Goal: Information Seeking & Learning: Learn about a topic

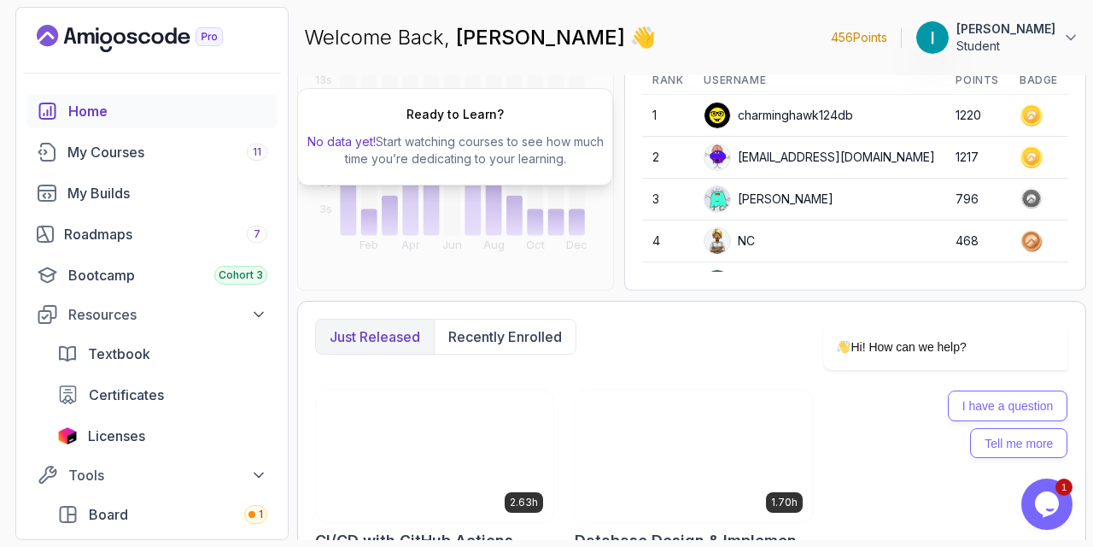
scroll to position [220, 0]
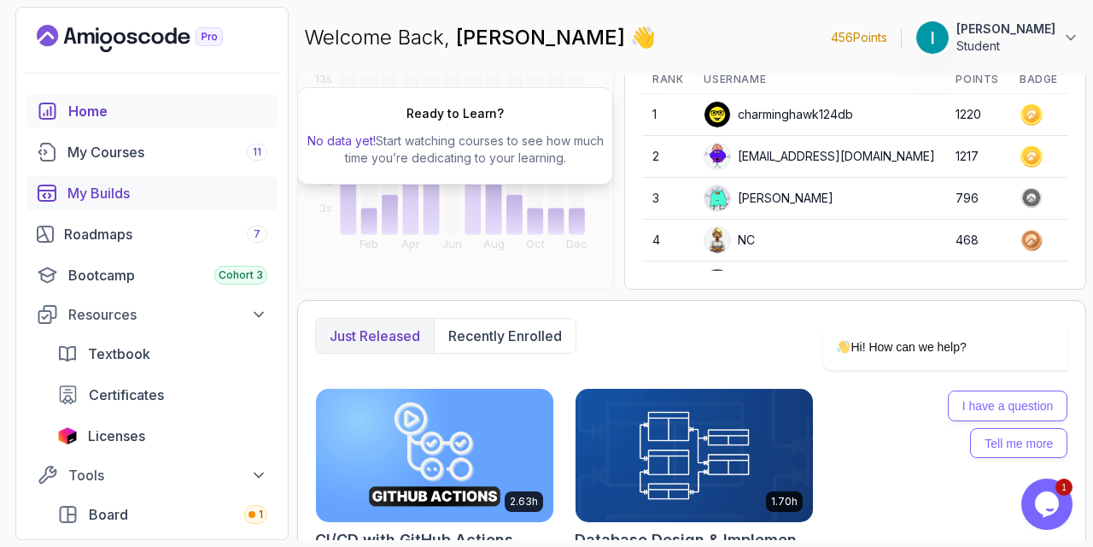
click at [126, 179] on link "My Builds" at bounding box center [151, 193] width 251 height 34
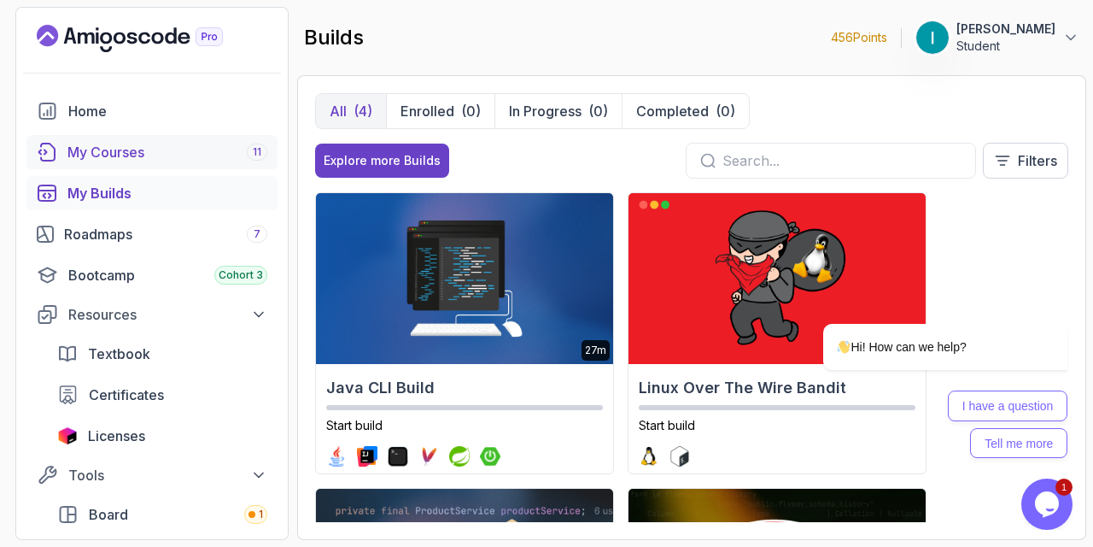
click at [149, 155] on div "My Courses 11" at bounding box center [167, 152] width 200 height 21
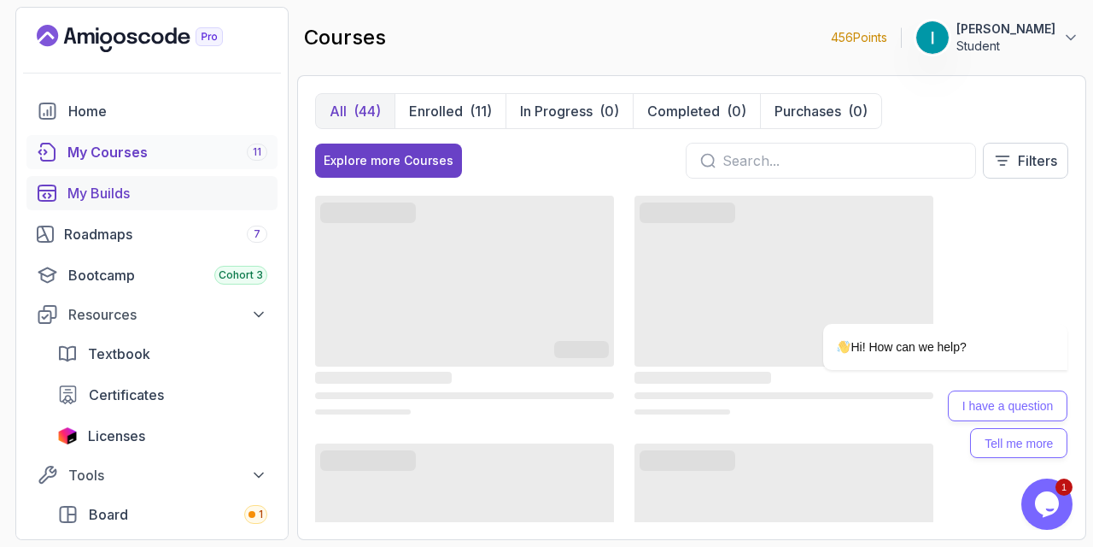
click at [128, 185] on div "My Builds" at bounding box center [167, 193] width 200 height 21
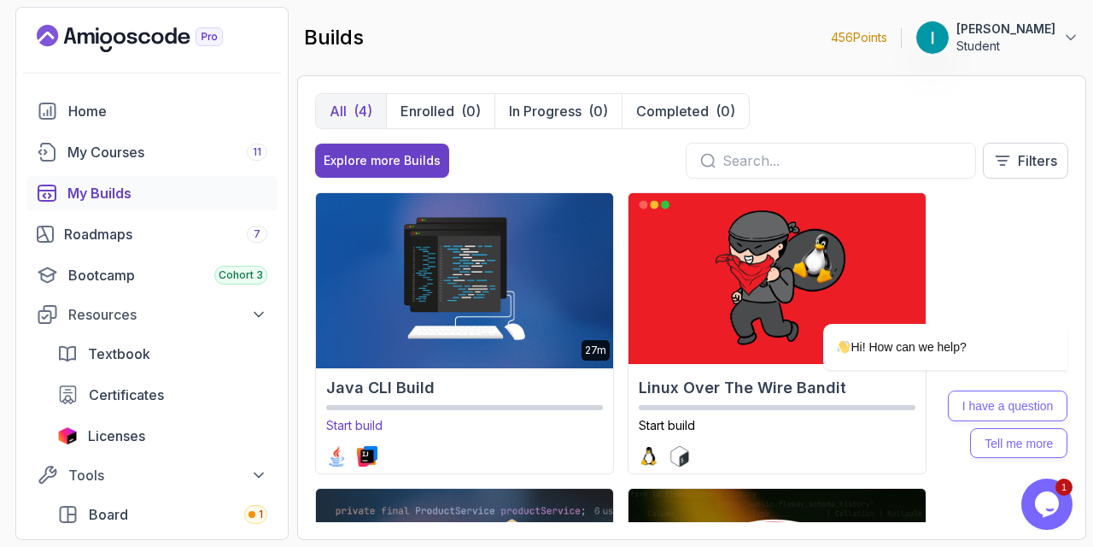
scroll to position [268, 0]
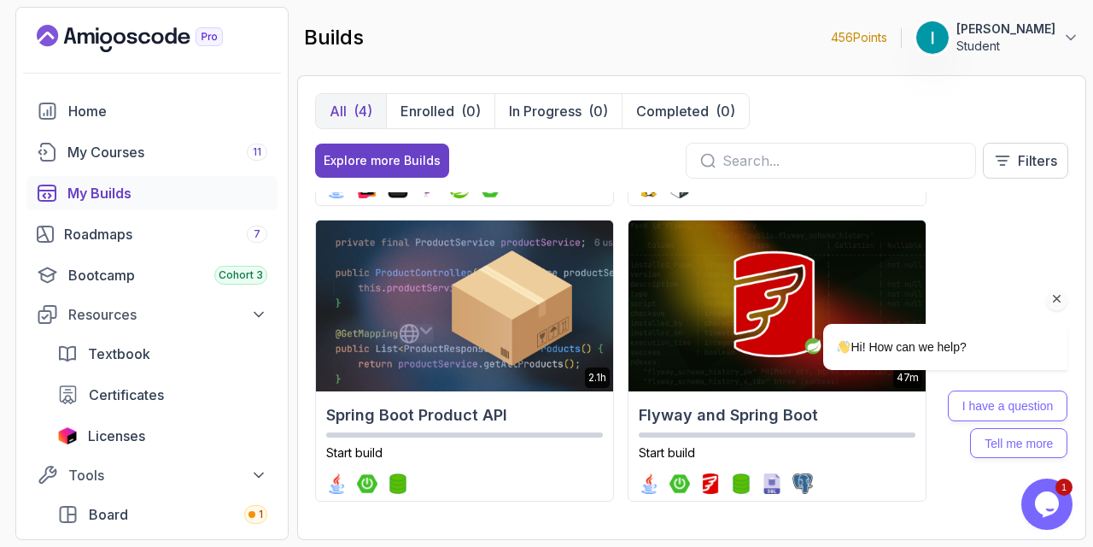
click at [1058, 300] on icon "Chat attention grabber" at bounding box center [1057, 298] width 15 height 15
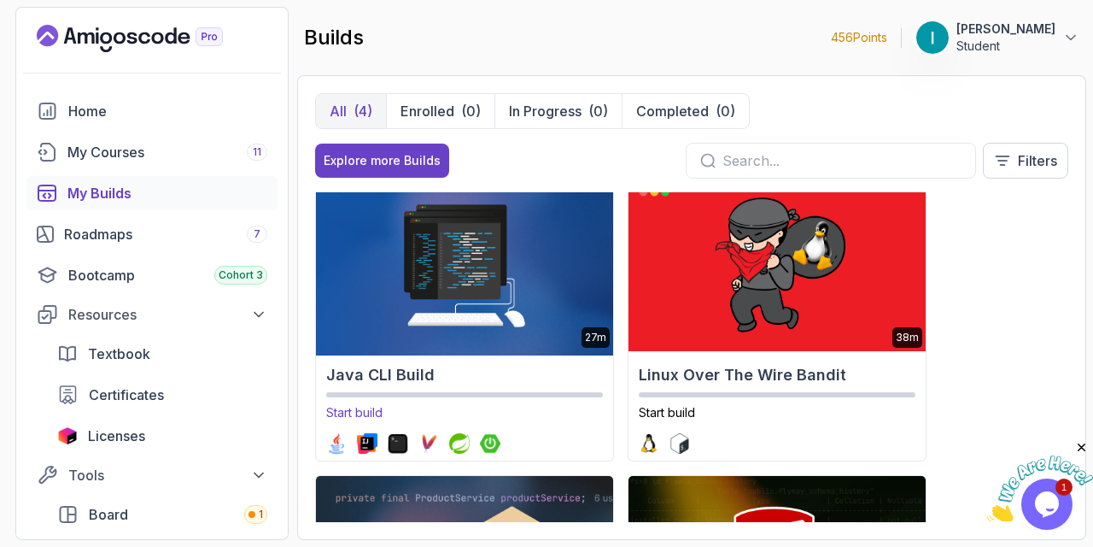
scroll to position [0, 0]
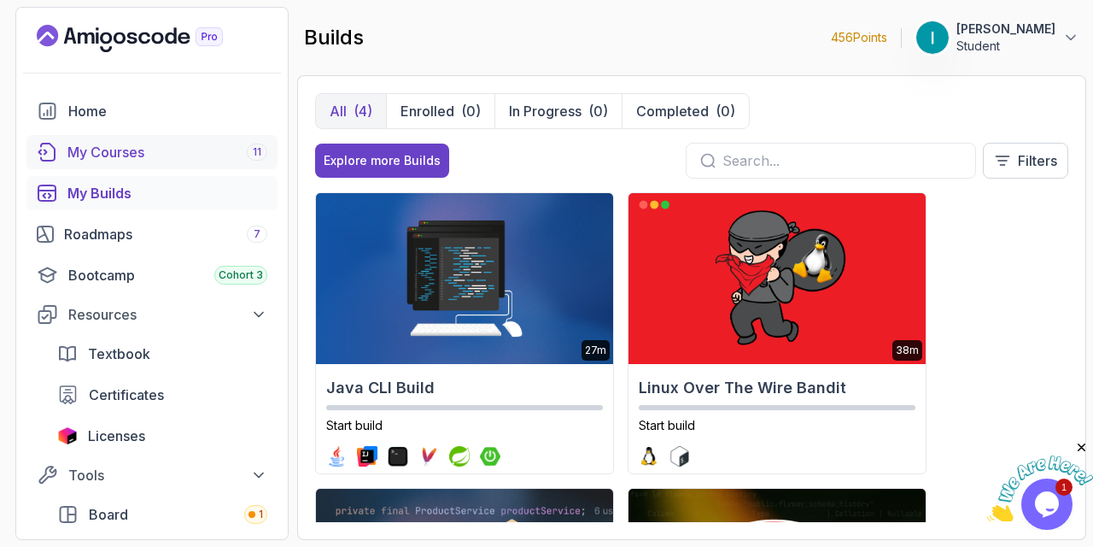
click at [173, 167] on link "My Courses 11" at bounding box center [151, 152] width 251 height 34
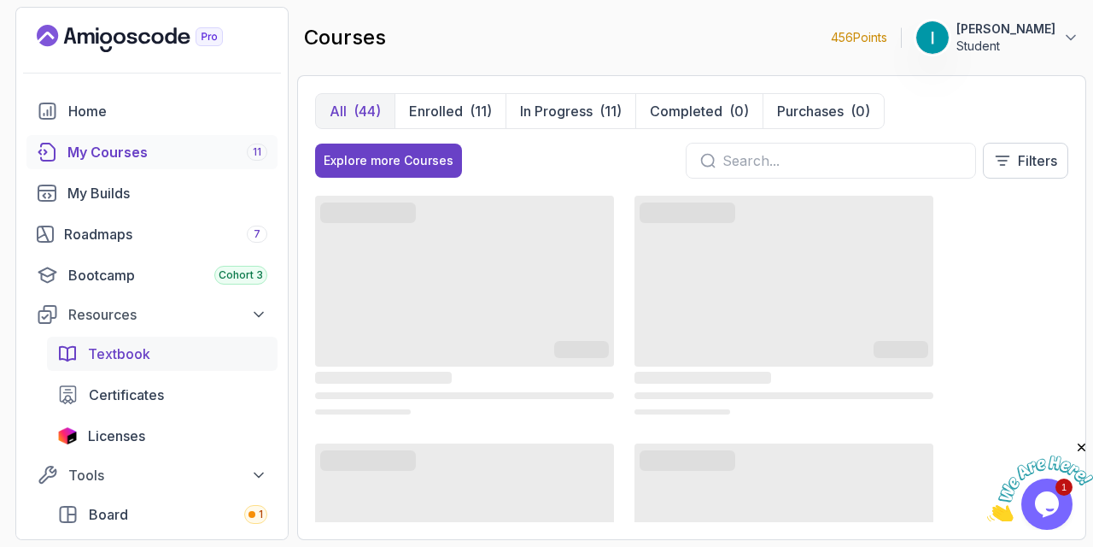
click at [189, 355] on div "Textbook" at bounding box center [177, 353] width 179 height 21
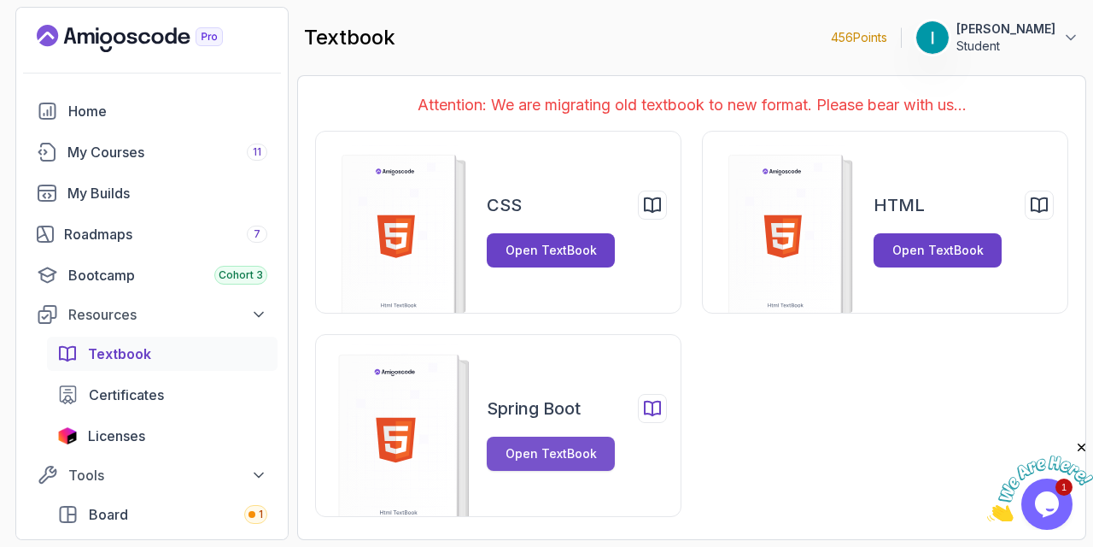
click at [541, 446] on div "Open TextBook" at bounding box center [551, 453] width 91 height 17
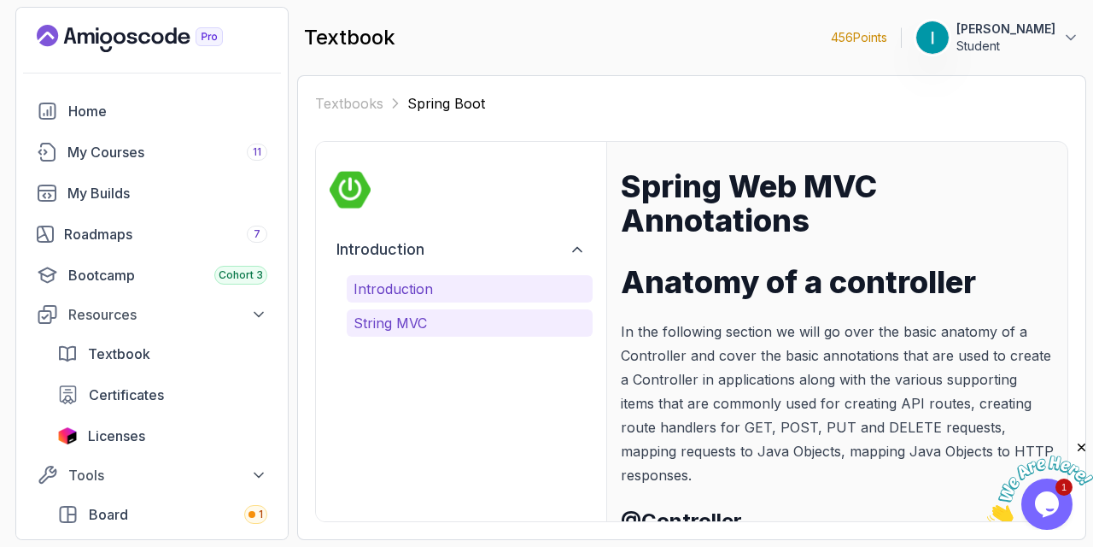
click at [468, 320] on p "String MVC" at bounding box center [470, 323] width 232 height 21
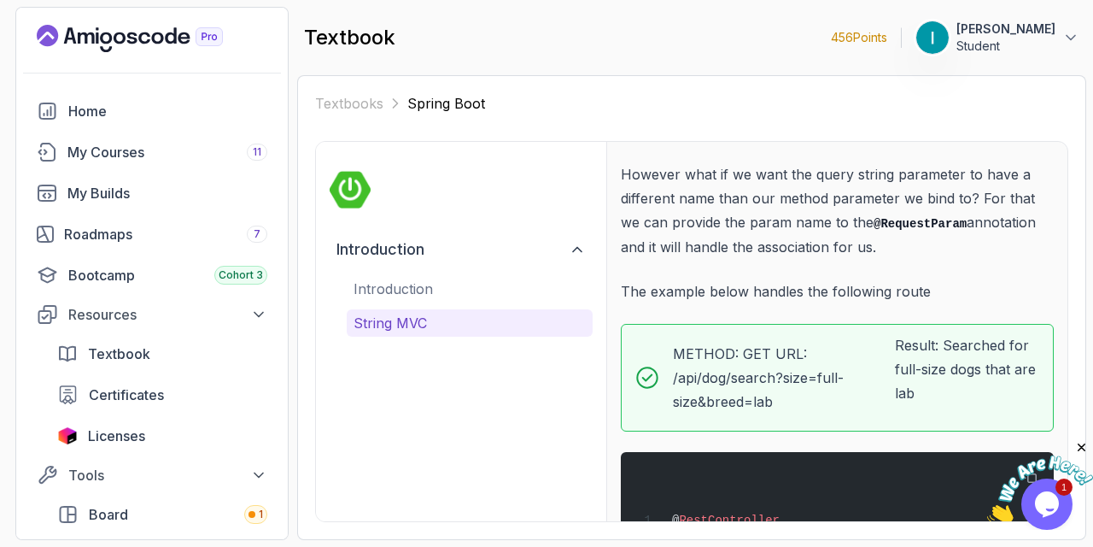
scroll to position [6073, 0]
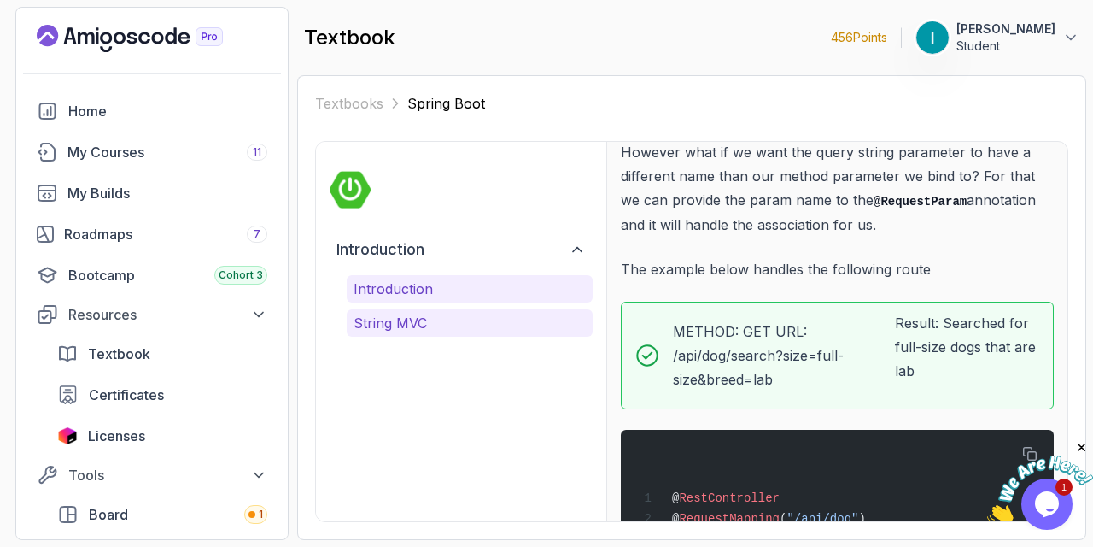
click at [460, 286] on p "Introduction" at bounding box center [470, 288] width 232 height 21
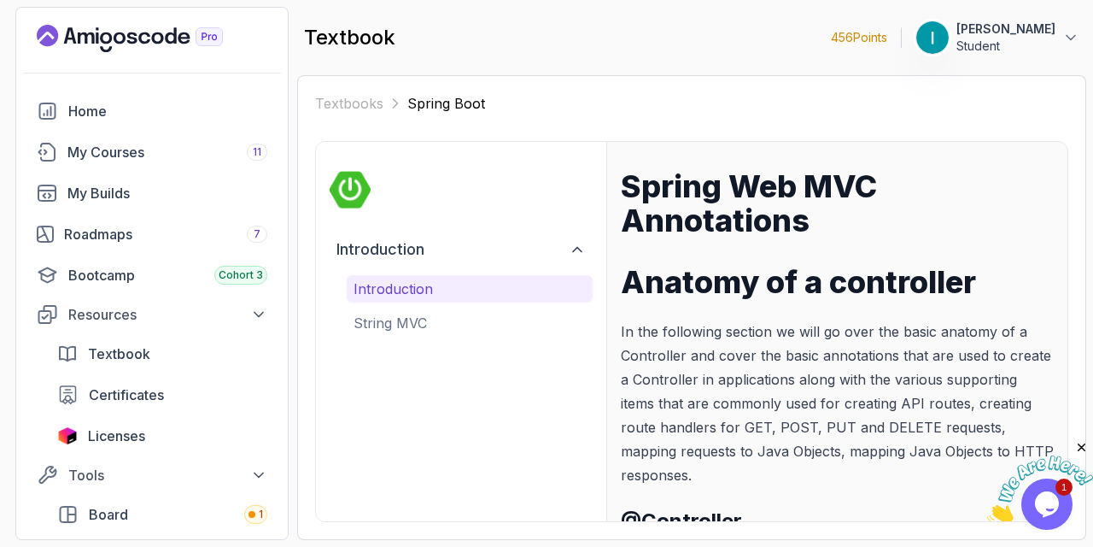
scroll to position [333, 0]
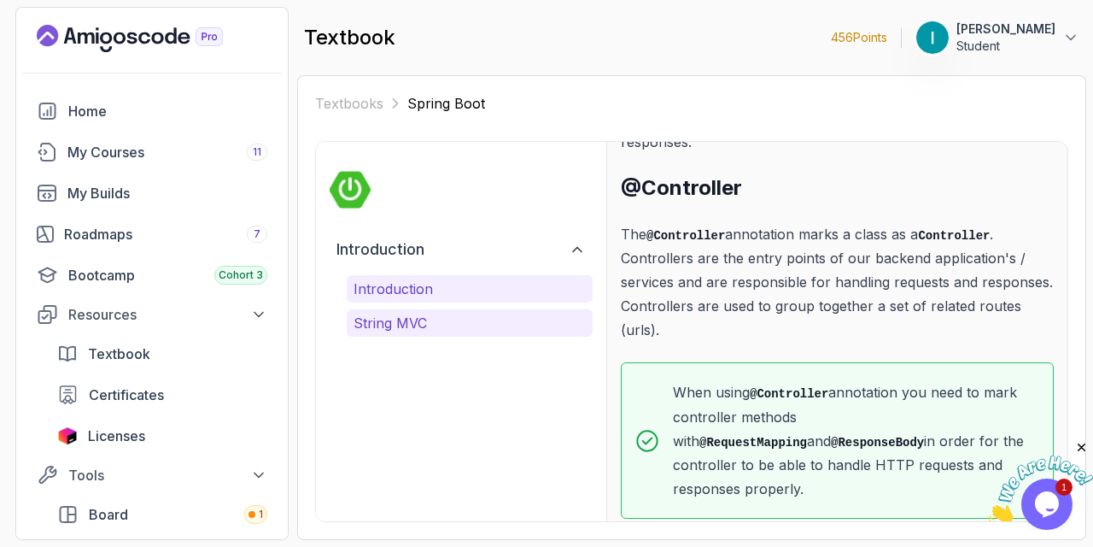
click at [489, 321] on p "String MVC" at bounding box center [470, 323] width 232 height 21
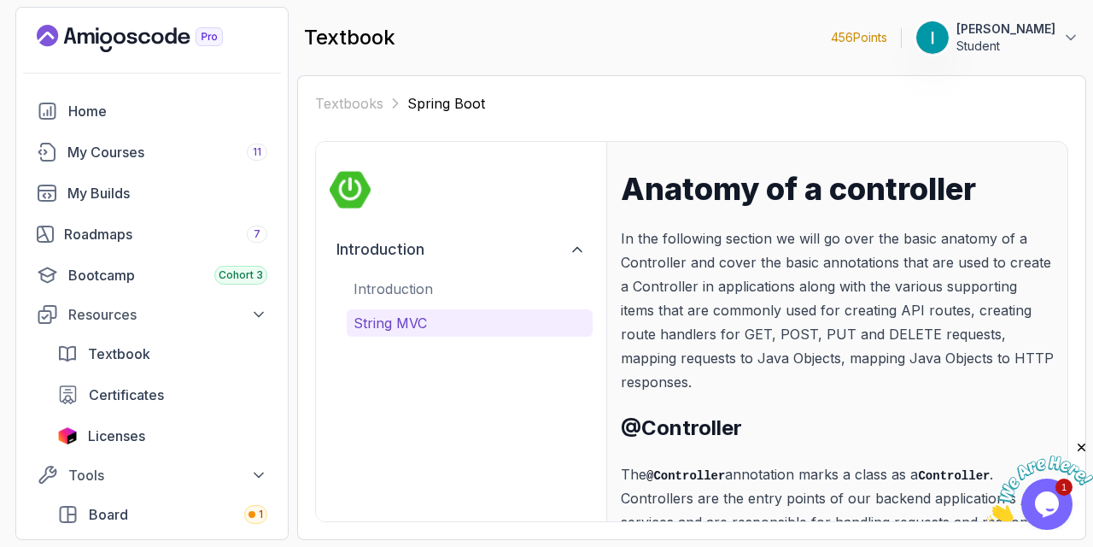
scroll to position [105, 0]
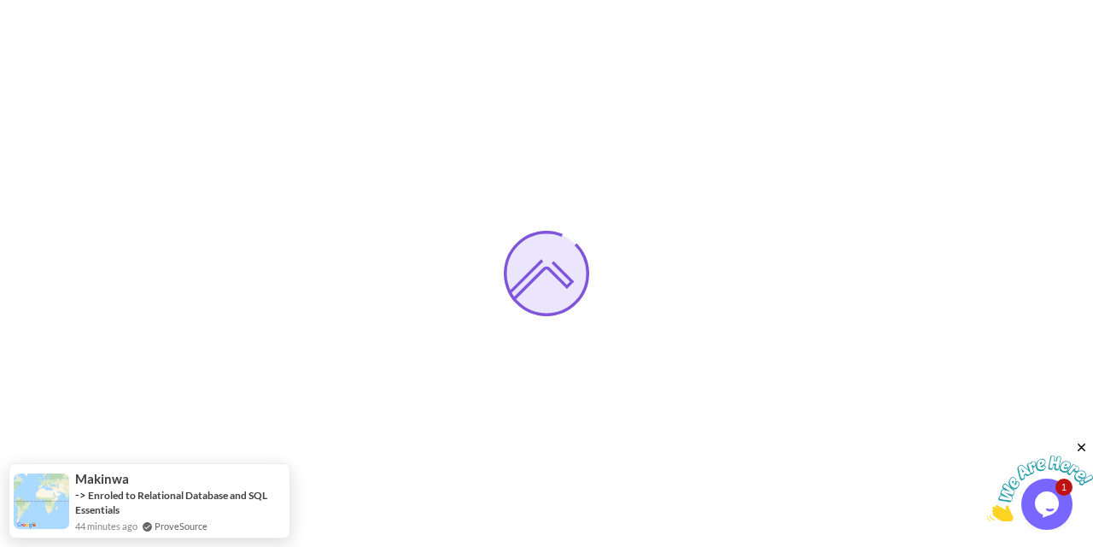
click at [1085, 451] on icon "Close" at bounding box center [1082, 447] width 15 height 15
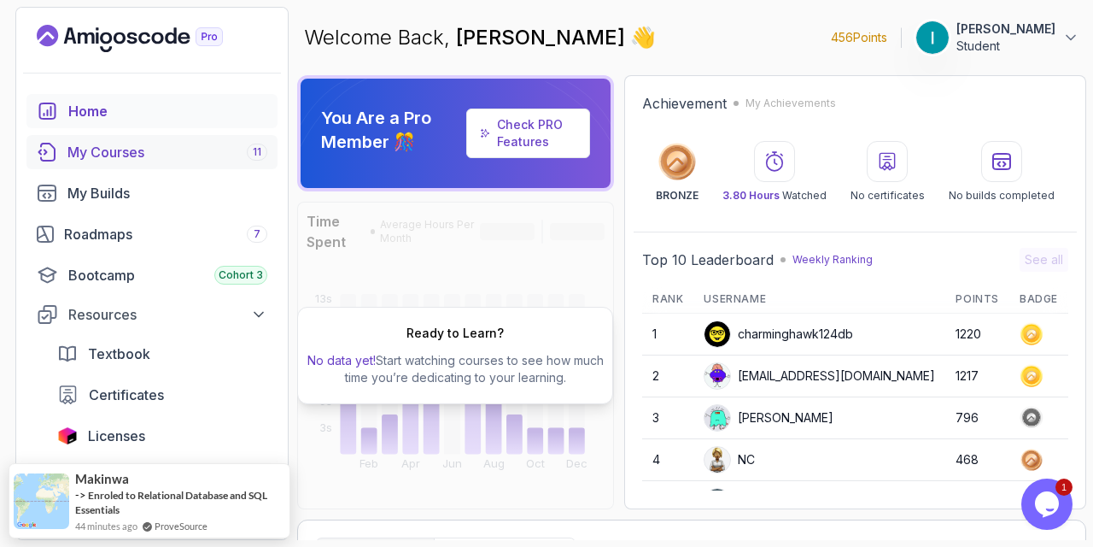
click at [135, 157] on div "My Courses 11" at bounding box center [167, 152] width 200 height 21
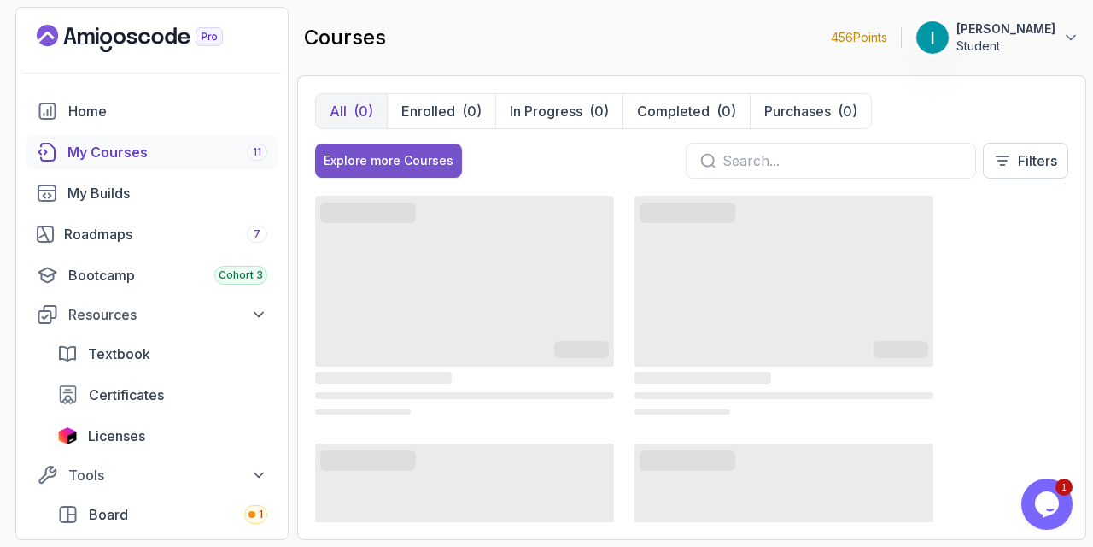
click at [399, 161] on div "Explore more Courses" at bounding box center [389, 160] width 130 height 17
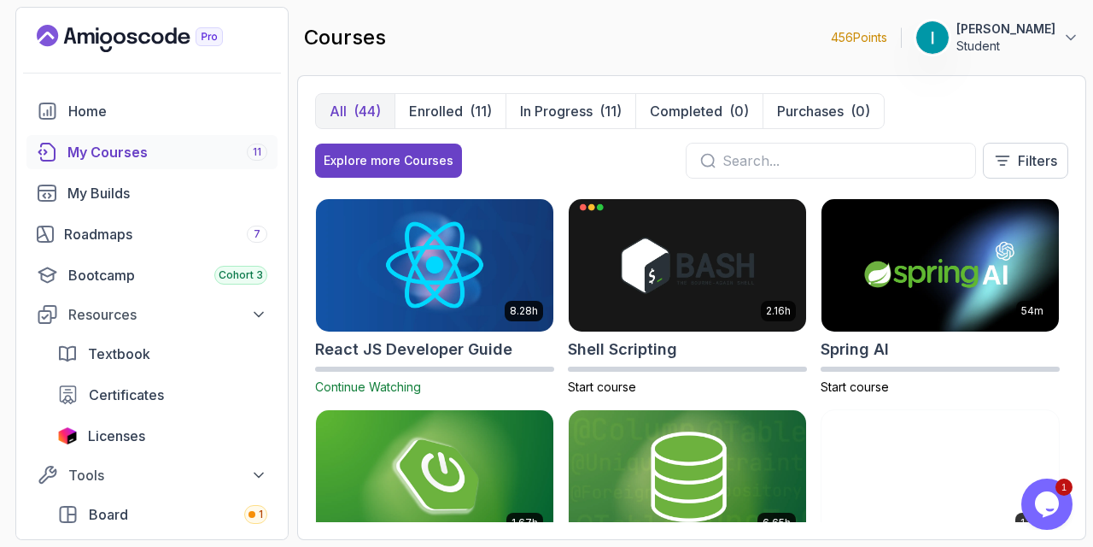
scroll to position [2389, 0]
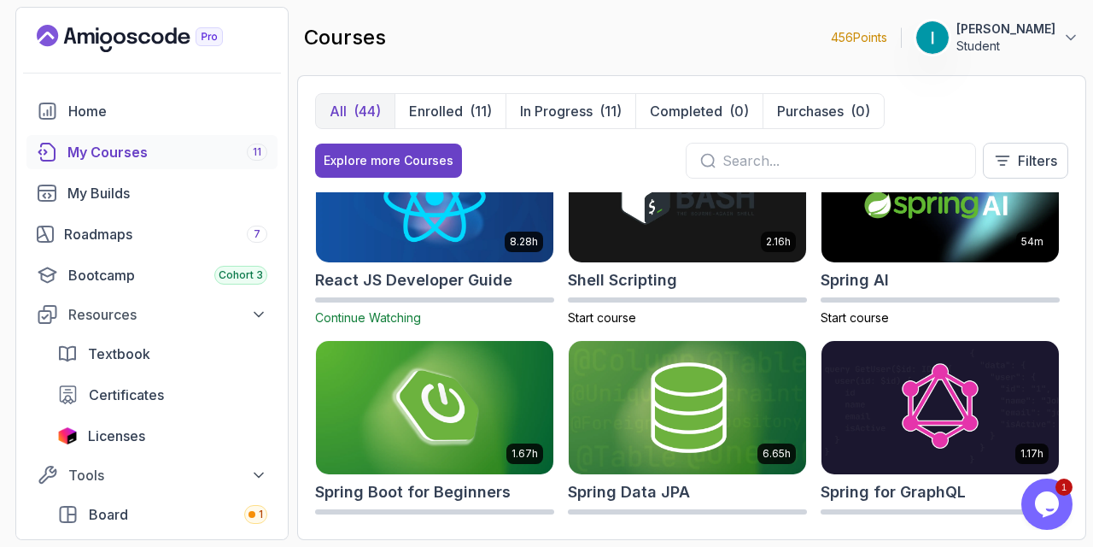
click at [525, 296] on div "8.28h React JS Developer Guide Continue Watching" at bounding box center [434, 228] width 239 height 198
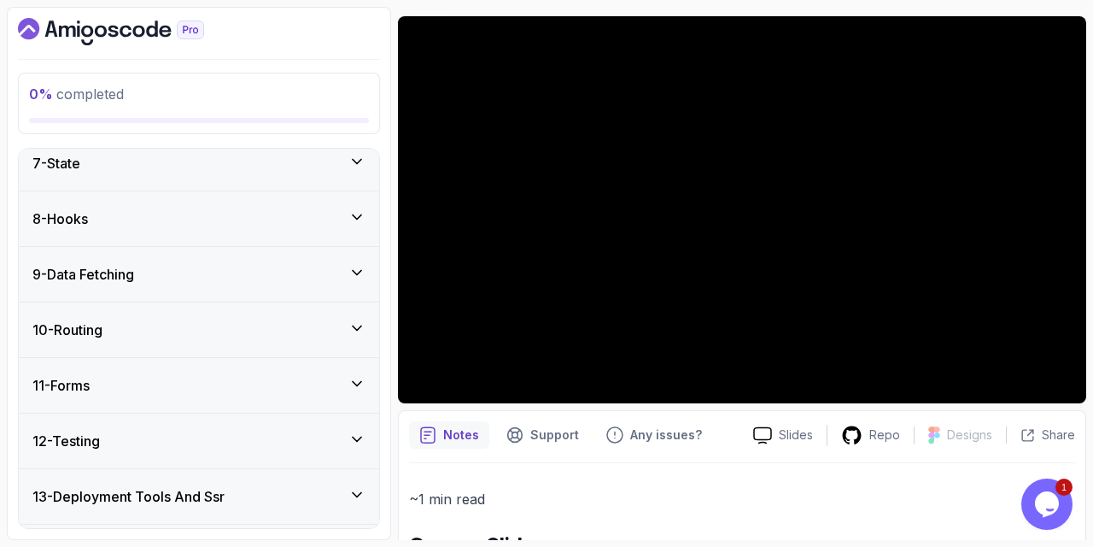
scroll to position [597, 0]
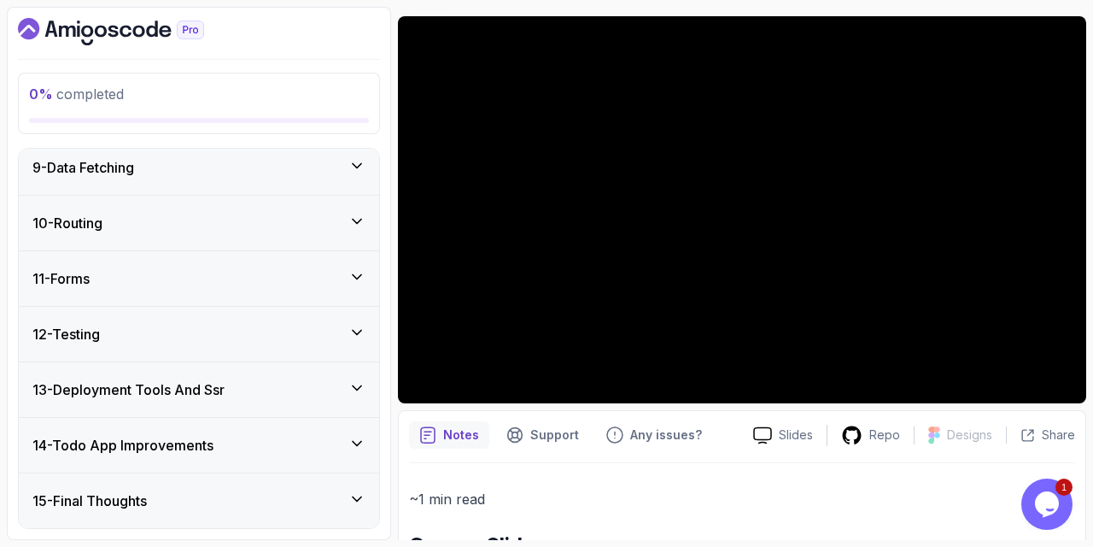
click at [183, 458] on div "14 - Todo App Improvements" at bounding box center [199, 445] width 360 height 55
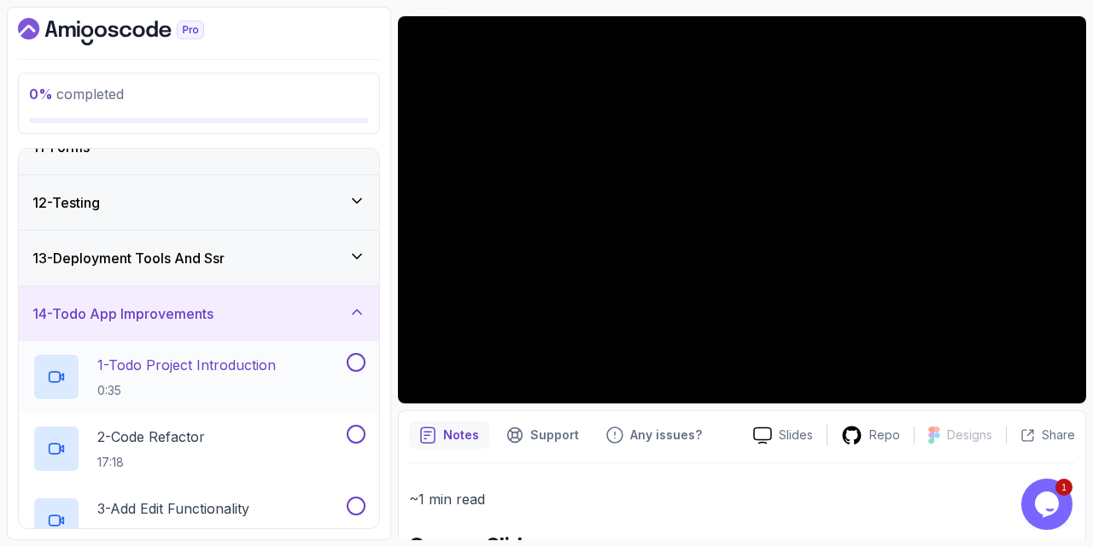
scroll to position [884, 0]
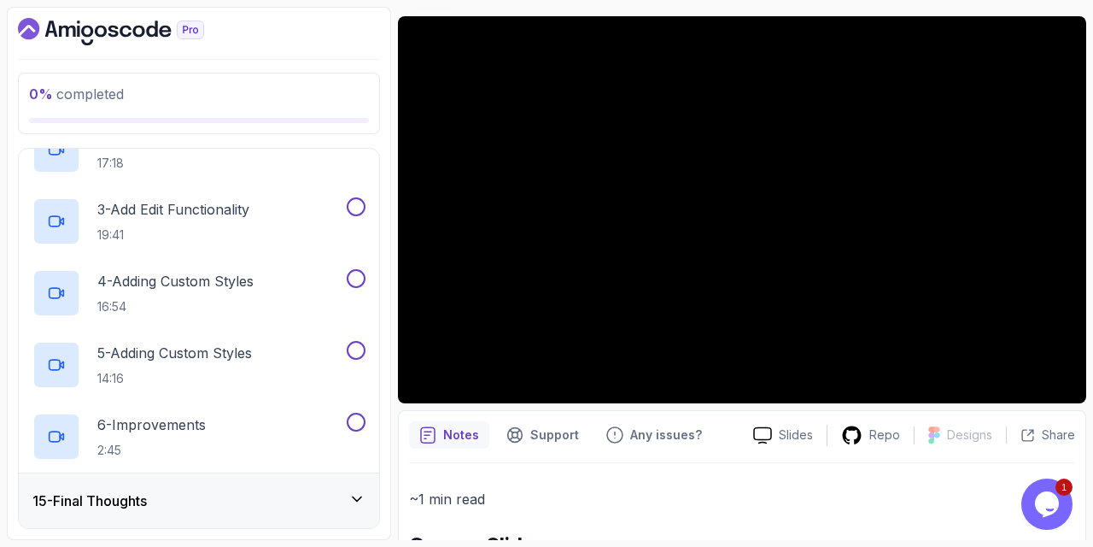
click at [212, 500] on div "15 - Final Thoughts" at bounding box center [198, 500] width 333 height 21
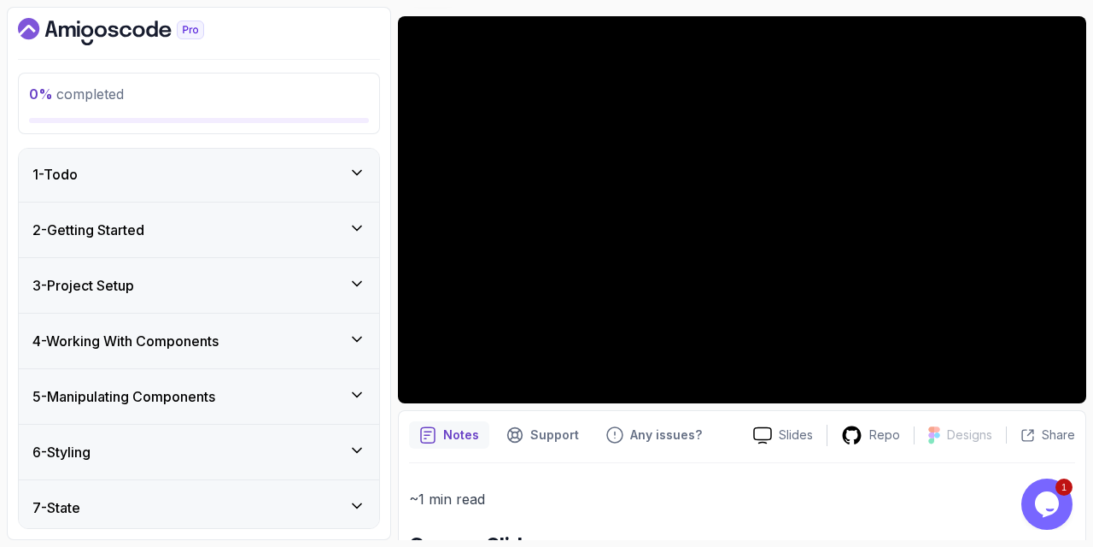
scroll to position [0, 0]
click at [247, 284] on div "3 - Project Setup" at bounding box center [198, 287] width 333 height 21
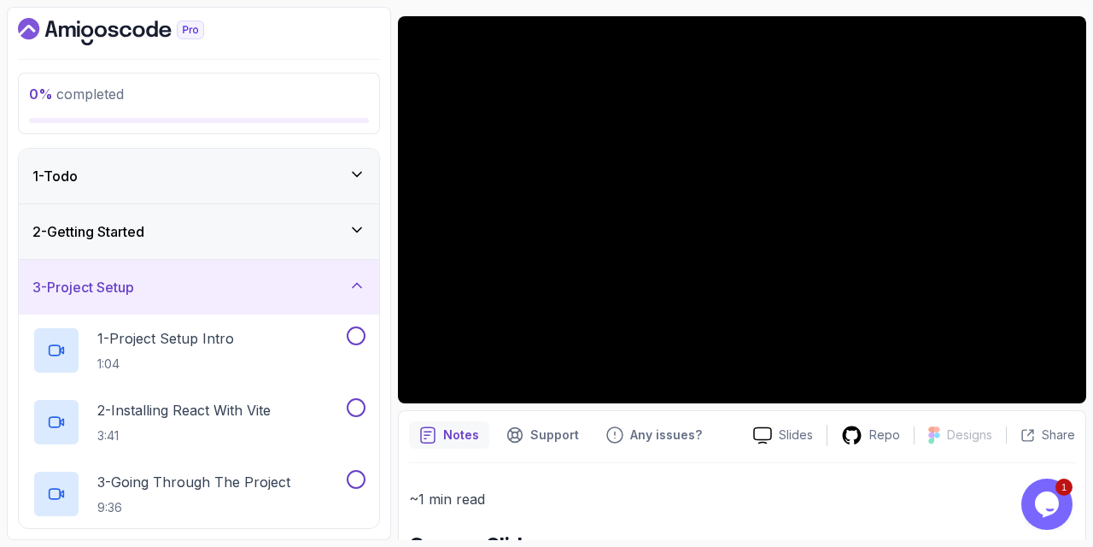
click at [247, 284] on div "3 - Project Setup" at bounding box center [198, 287] width 333 height 21
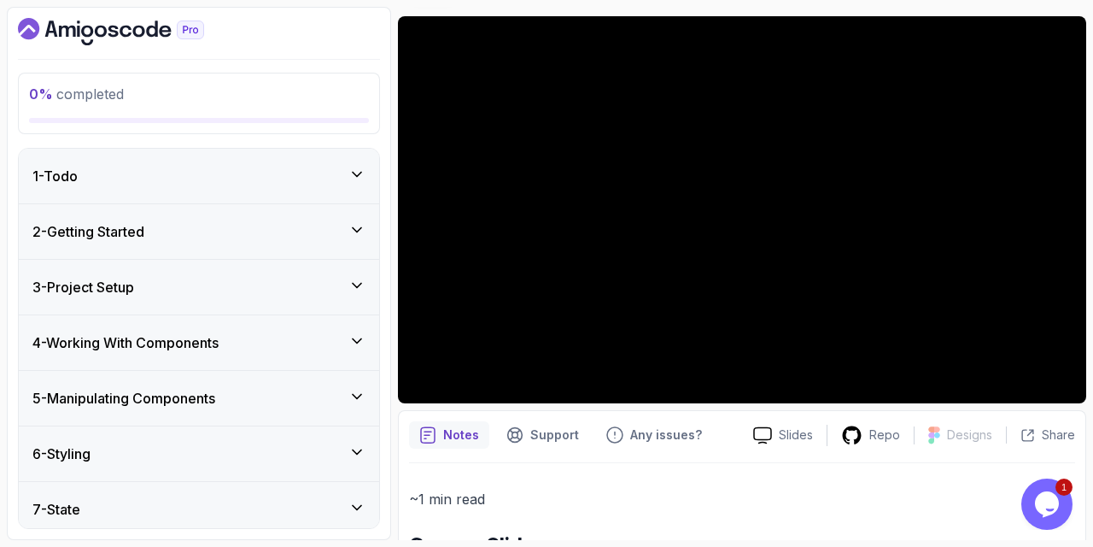
click at [228, 295] on div "3 - Project Setup" at bounding box center [198, 287] width 333 height 21
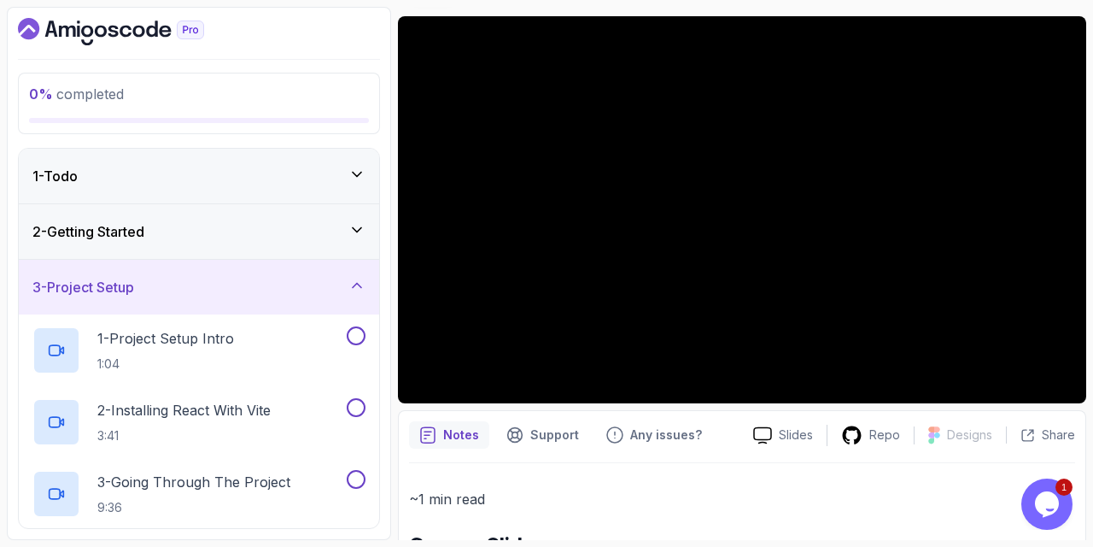
click at [228, 295] on div "3 - Project Setup" at bounding box center [198, 287] width 333 height 21
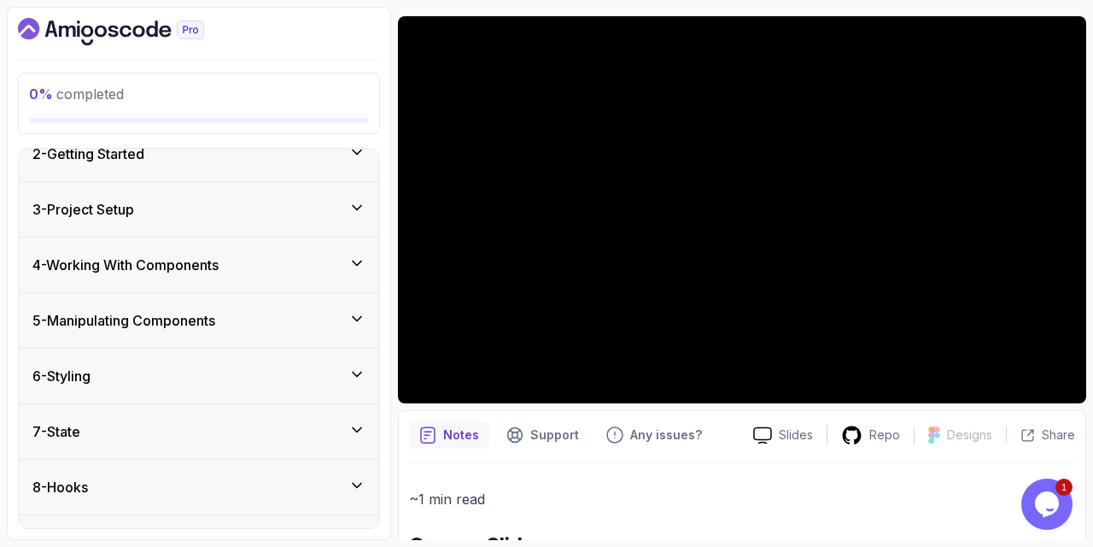
scroll to position [84, 0]
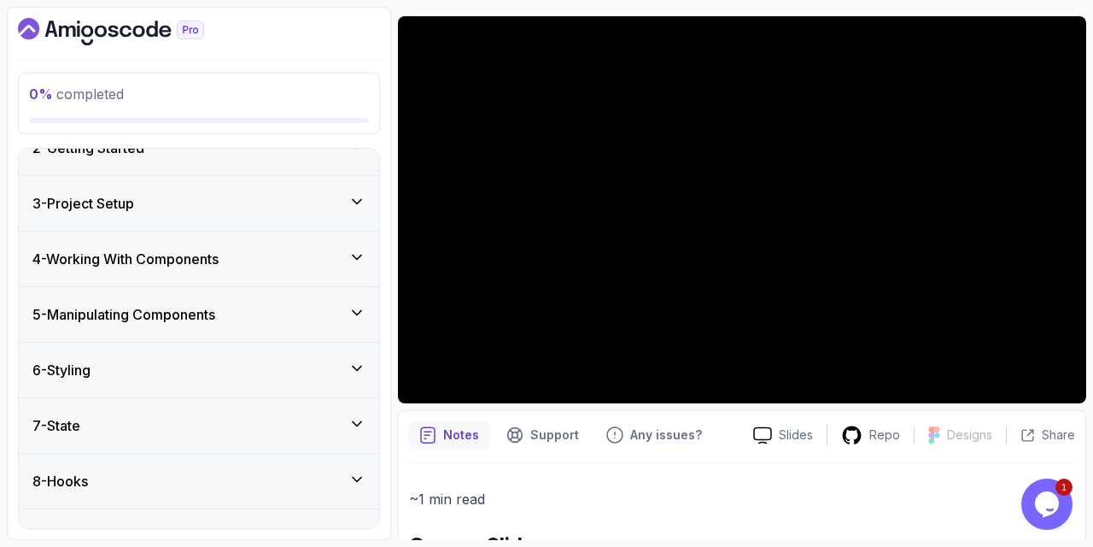
click at [219, 260] on h3 "4 - Working With Components" at bounding box center [125, 259] width 186 height 21
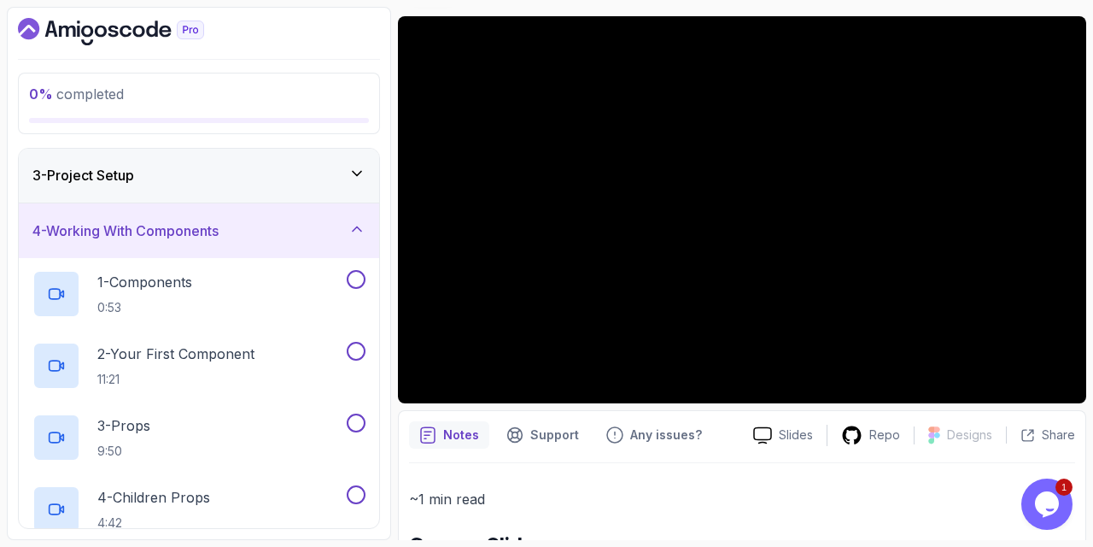
scroll to position [110, 0]
click at [219, 237] on h3 "4 - Working With Components" at bounding box center [125, 232] width 186 height 21
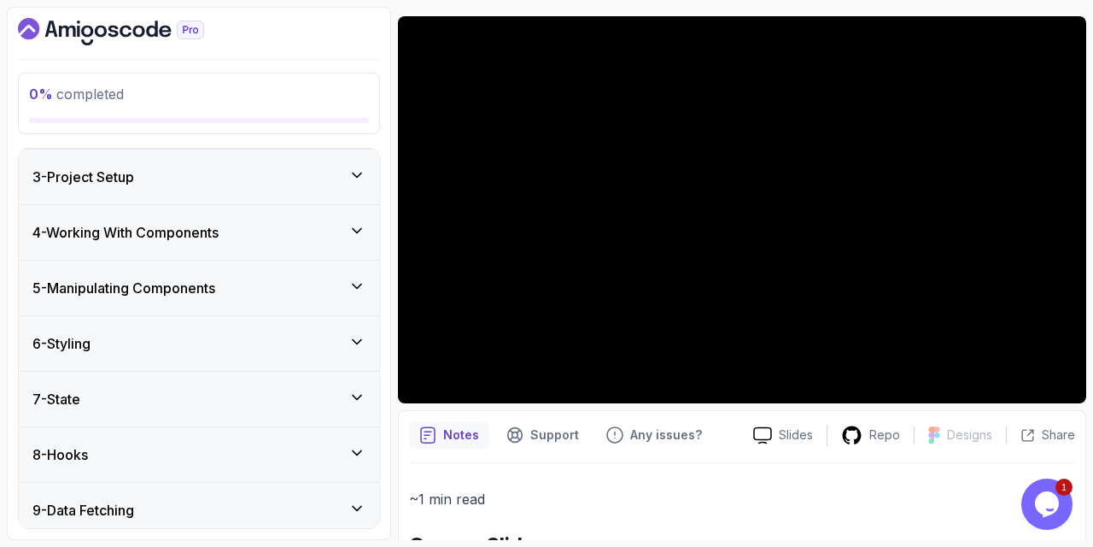
click at [205, 284] on h3 "5 - Manipulating Components" at bounding box center [123, 288] width 183 height 21
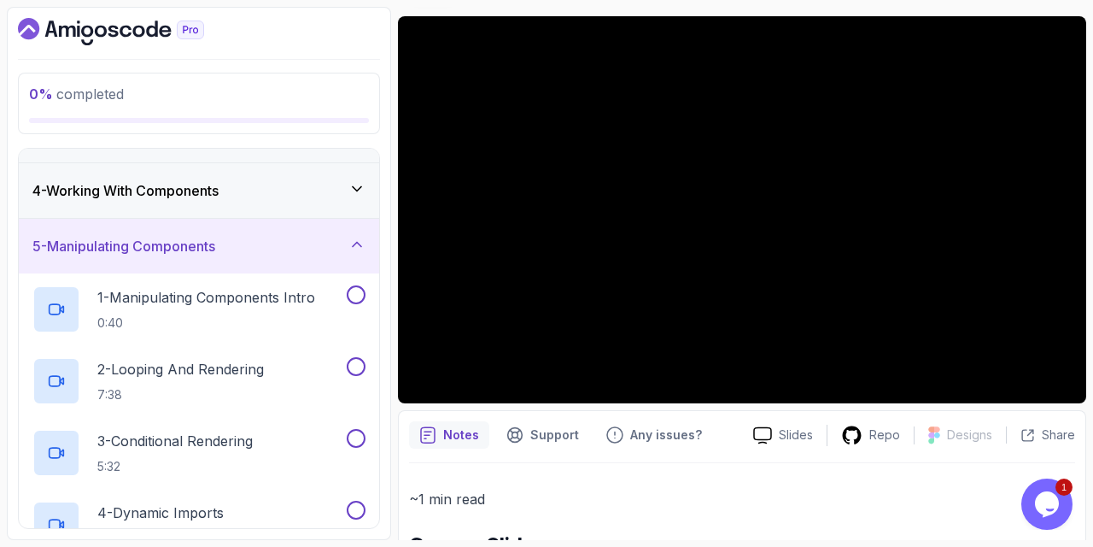
scroll to position [151, 0]
click at [215, 245] on h3 "5 - Manipulating Components" at bounding box center [123, 247] width 183 height 21
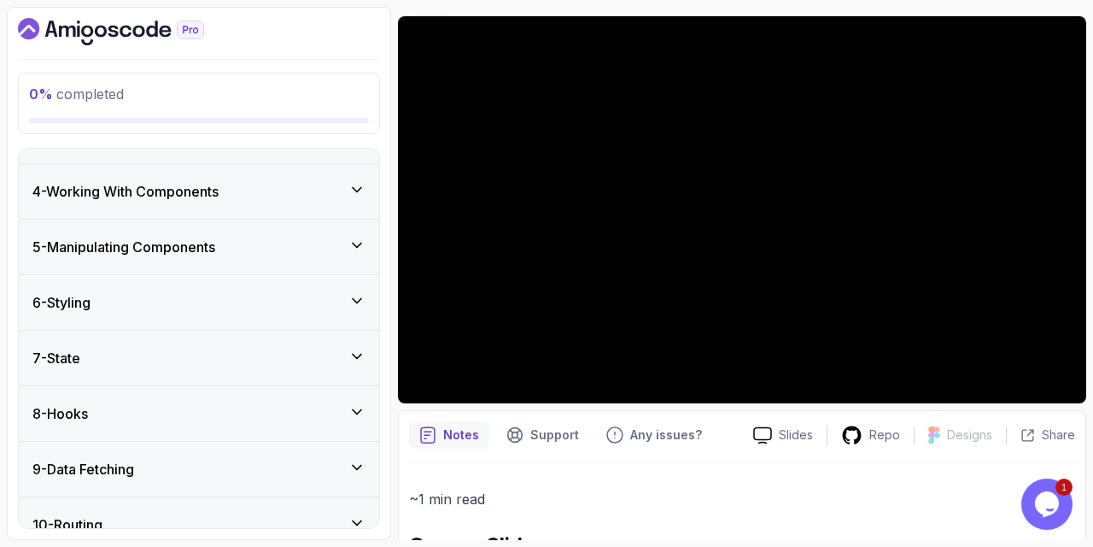
click at [203, 295] on div "6 - Styling" at bounding box center [198, 302] width 333 height 21
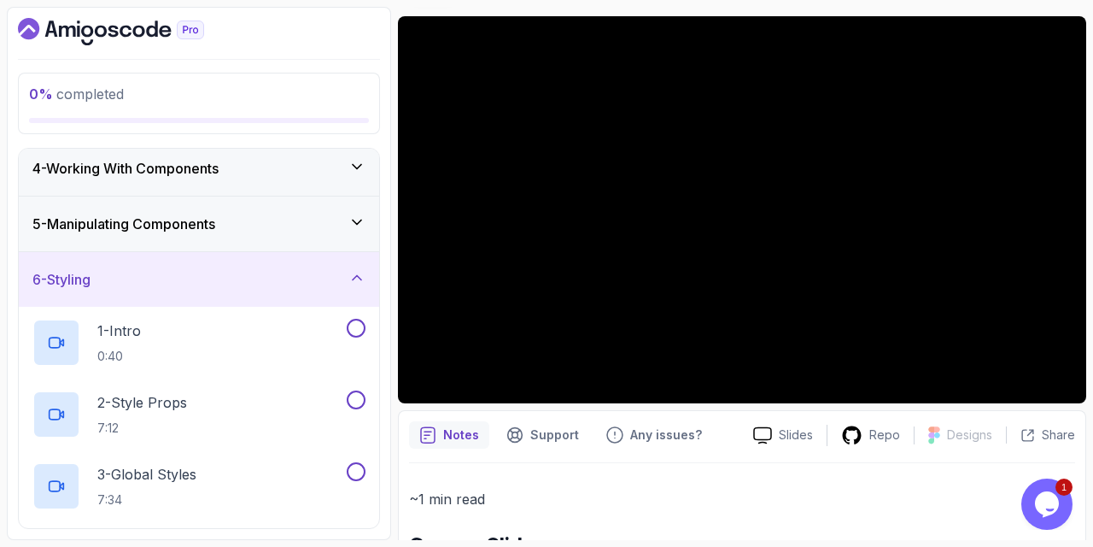
scroll to position [174, 0]
click at [211, 271] on div "6 - Styling" at bounding box center [198, 279] width 333 height 21
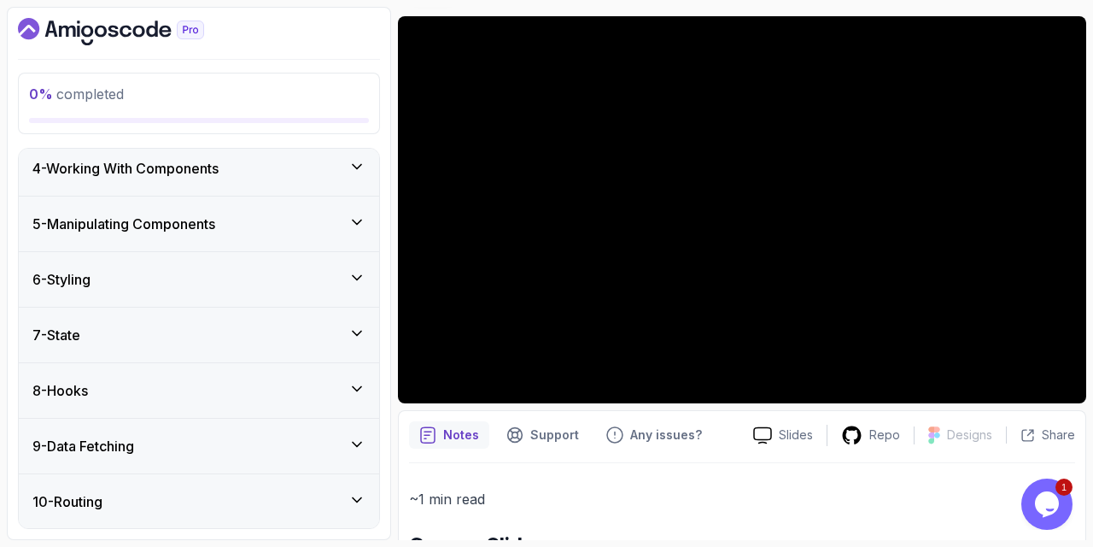
scroll to position [225, 0]
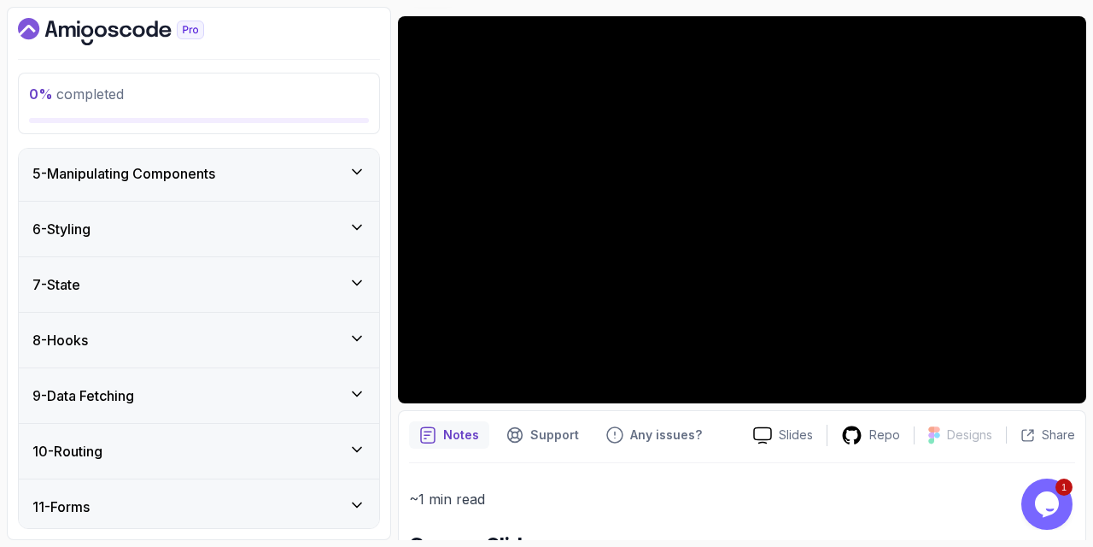
click at [211, 271] on div "7 - State" at bounding box center [199, 284] width 360 height 55
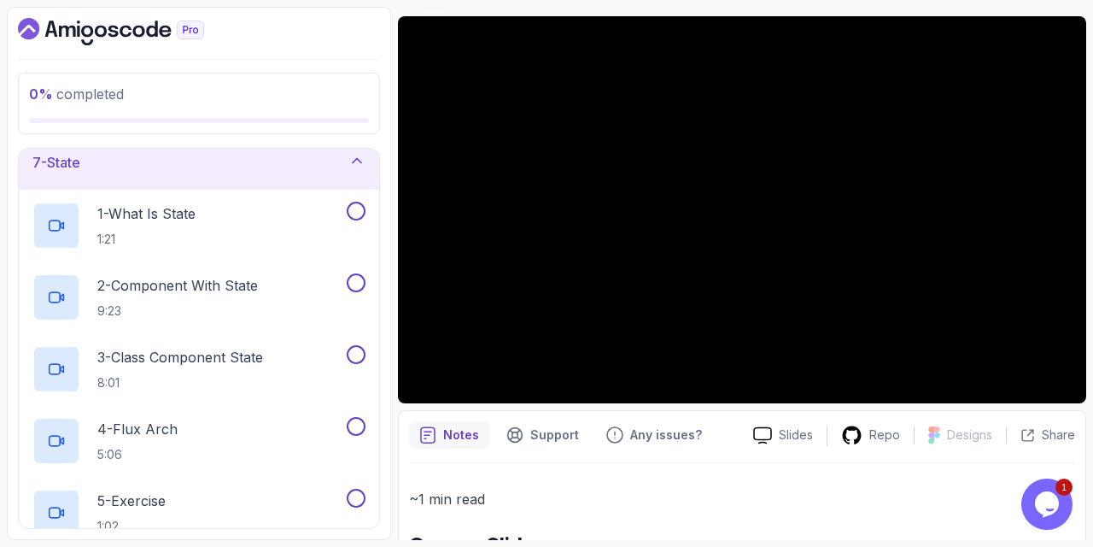
scroll to position [272, 0]
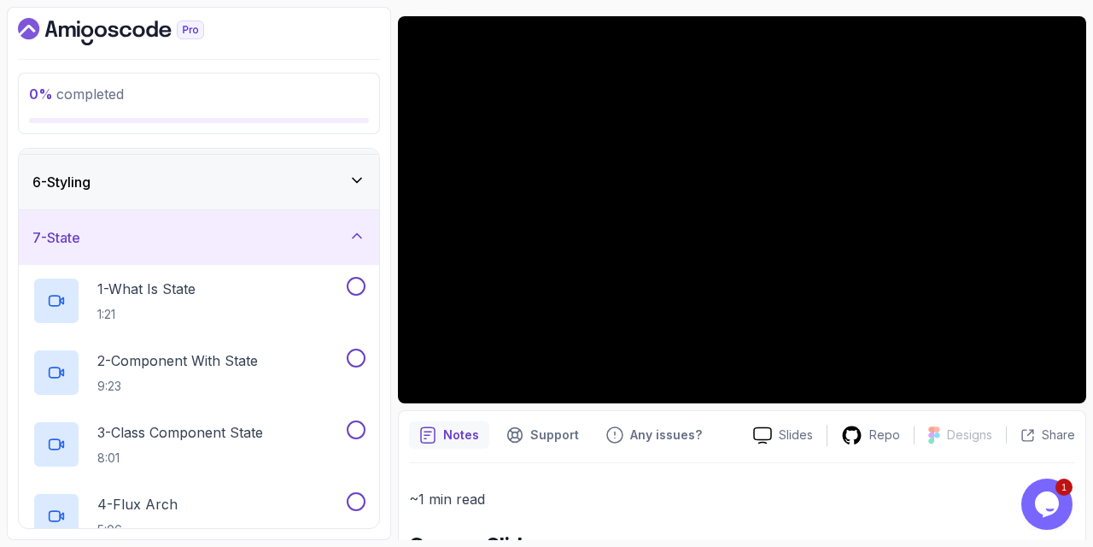
click at [231, 223] on div "7 - State" at bounding box center [199, 237] width 360 height 55
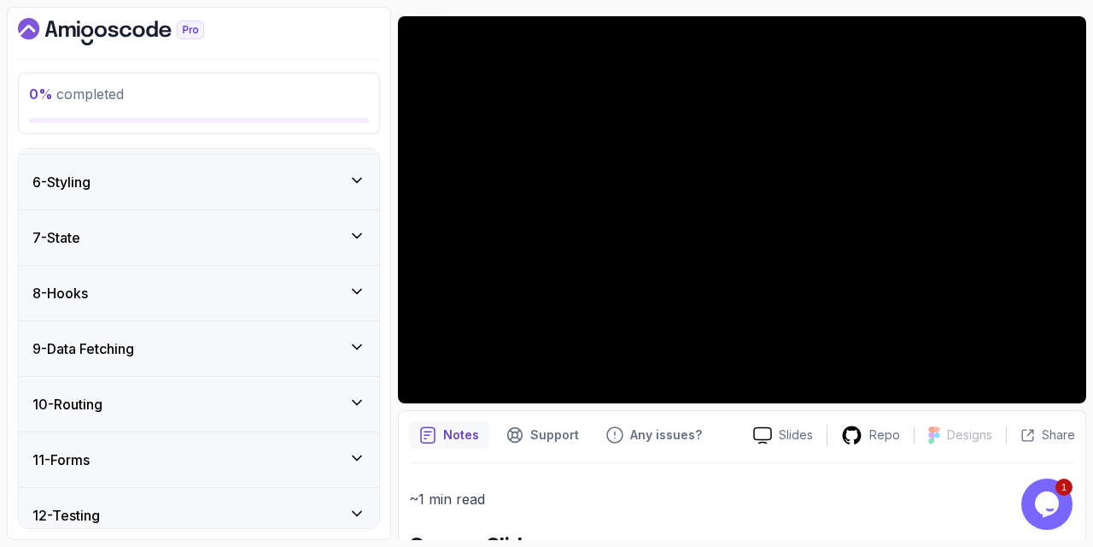
click at [272, 286] on div "8 - Hooks" at bounding box center [198, 293] width 333 height 21
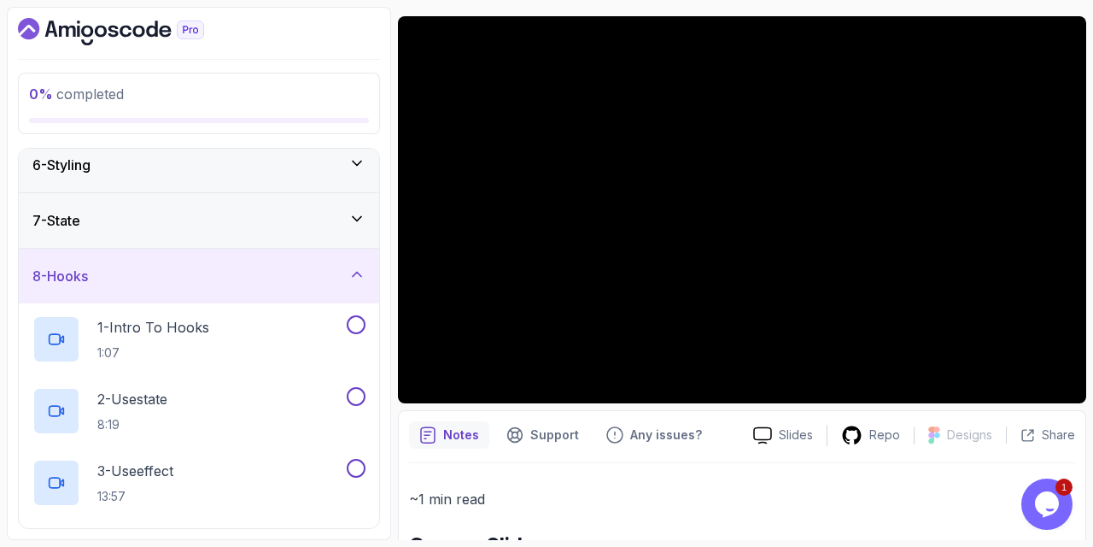
scroll to position [286, 0]
click at [272, 286] on div "8 - Hooks" at bounding box center [198, 278] width 333 height 21
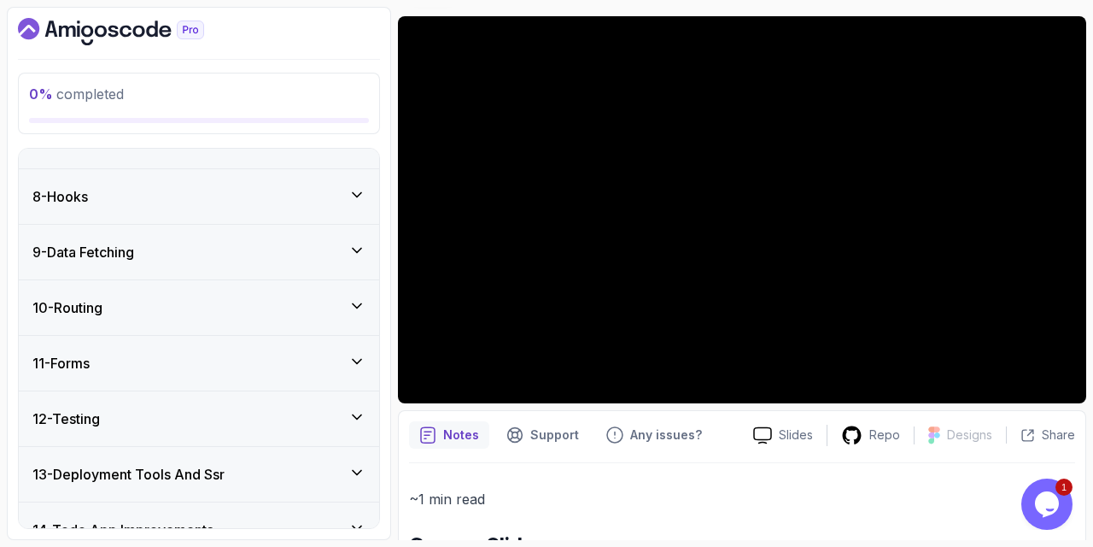
scroll to position [370, 0]
click at [232, 246] on div "9 - Data Fetching" at bounding box center [198, 250] width 333 height 21
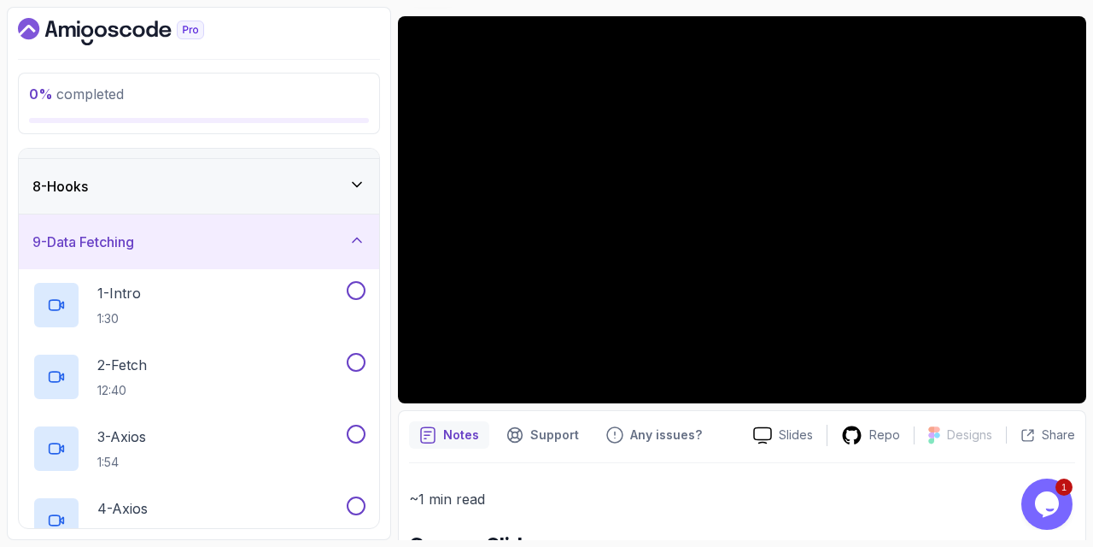
scroll to position [379, 0]
click at [232, 249] on div "9 - Data Fetching" at bounding box center [198, 241] width 333 height 21
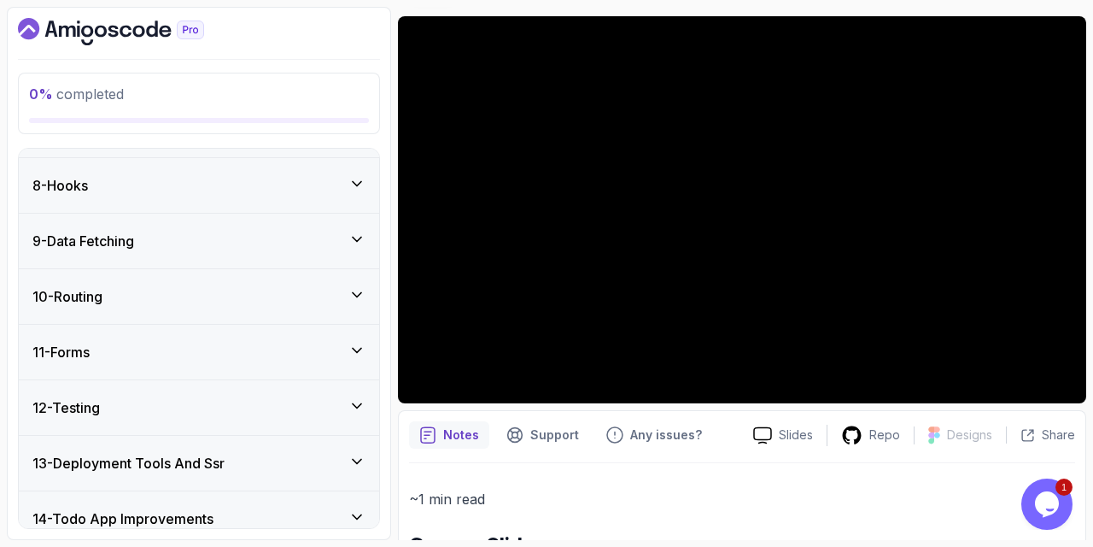
click at [233, 295] on div "10 - Routing" at bounding box center [198, 296] width 333 height 21
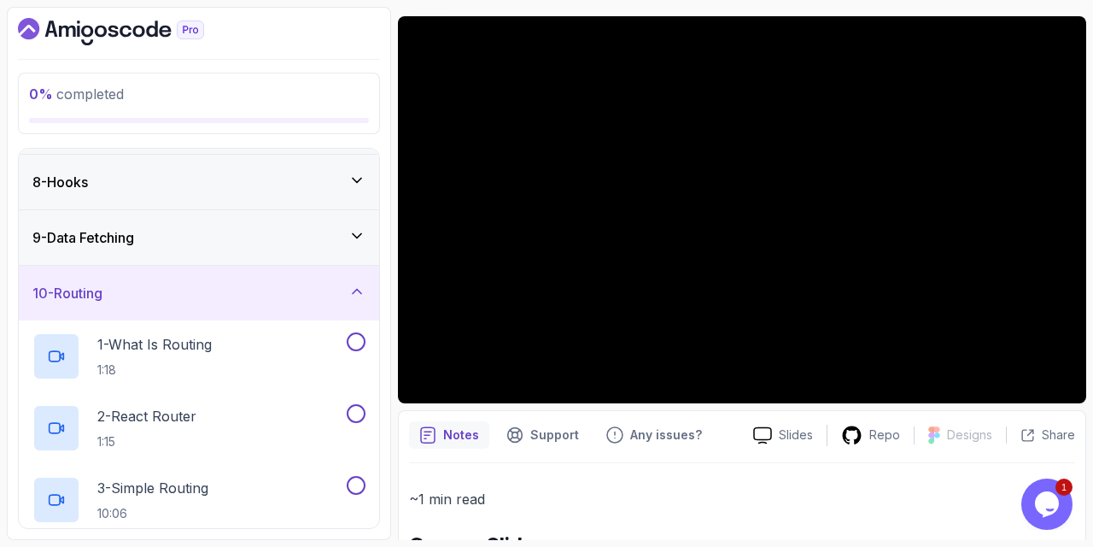
scroll to position [382, 0]
click at [237, 275] on div "10 - Routing" at bounding box center [199, 294] width 360 height 55
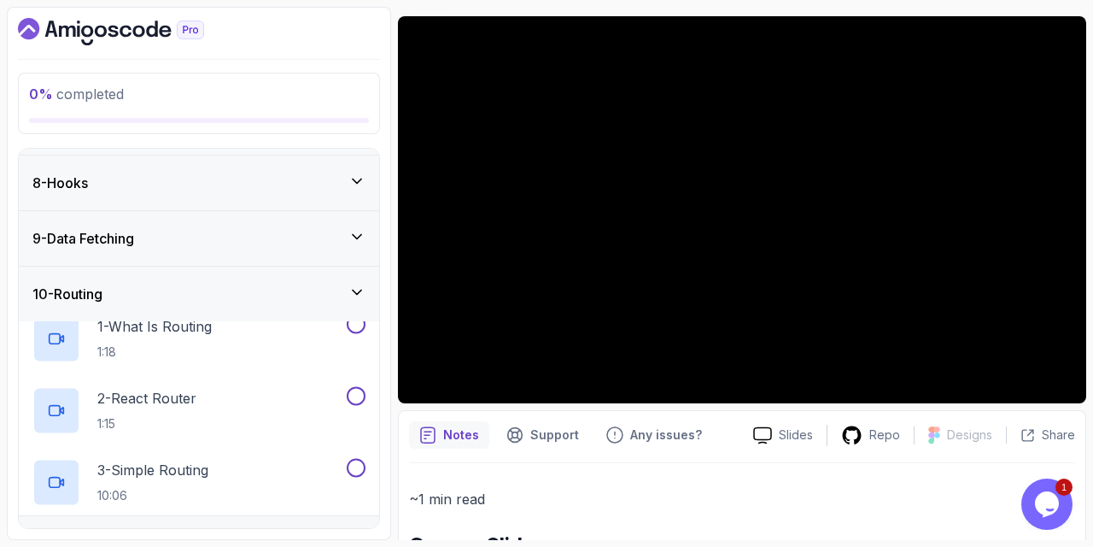
scroll to position [454, 0]
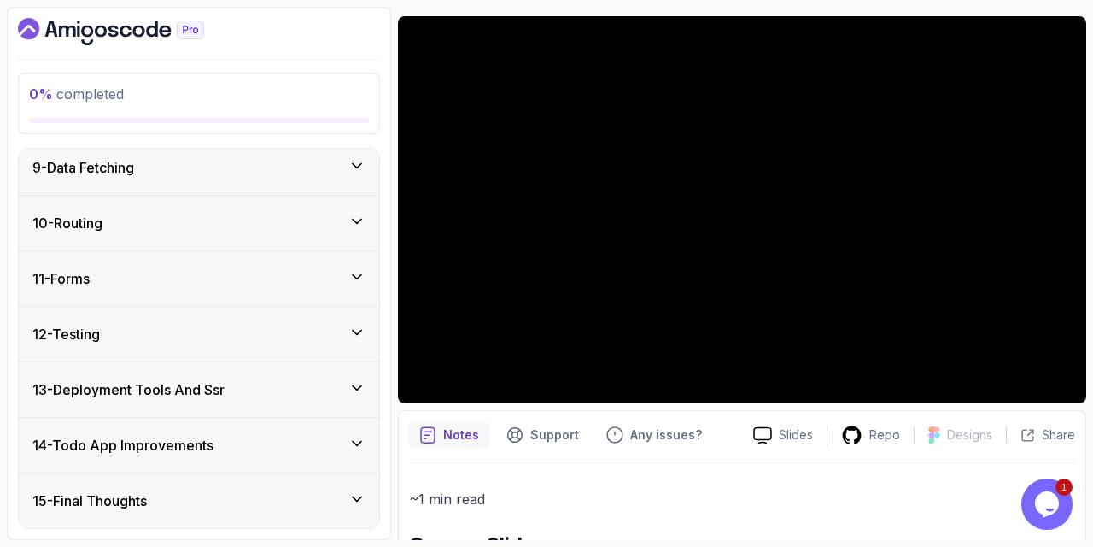
click at [203, 333] on div "12 - Testing" at bounding box center [198, 334] width 333 height 21
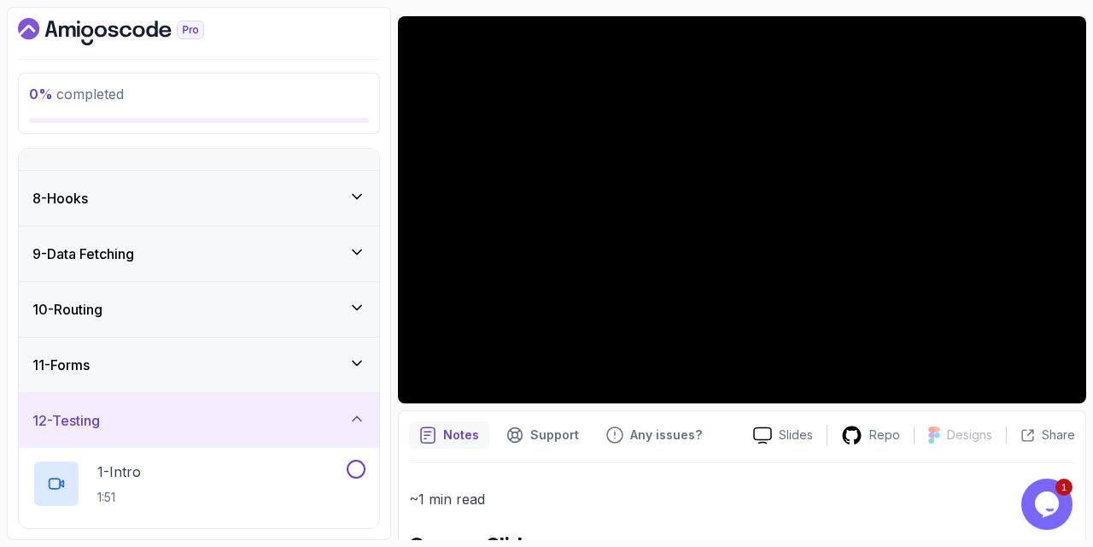
scroll to position [366, 0]
click at [256, 411] on div "12 - Testing" at bounding box center [198, 421] width 333 height 21
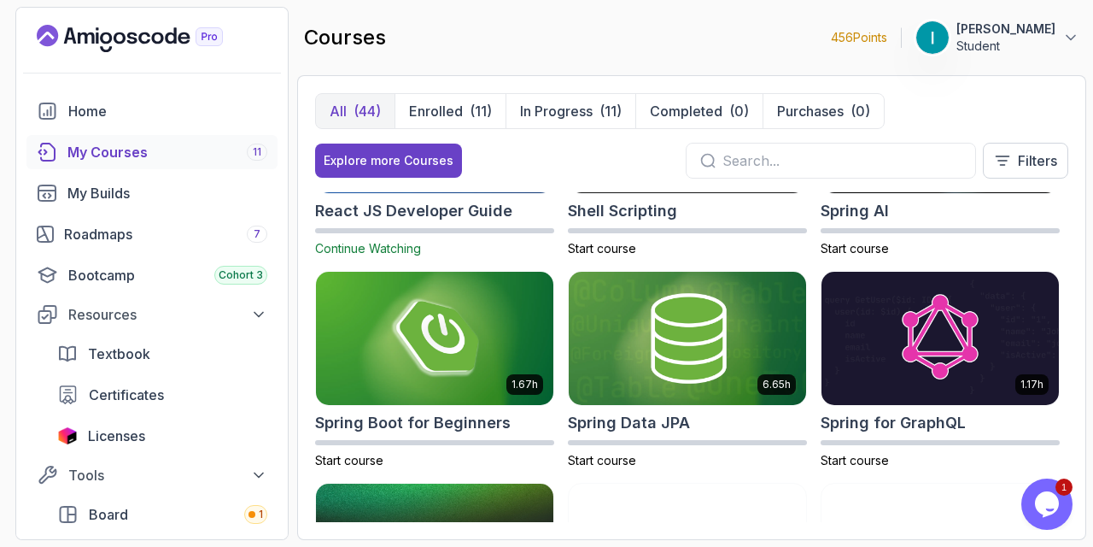
scroll to position [2468, 0]
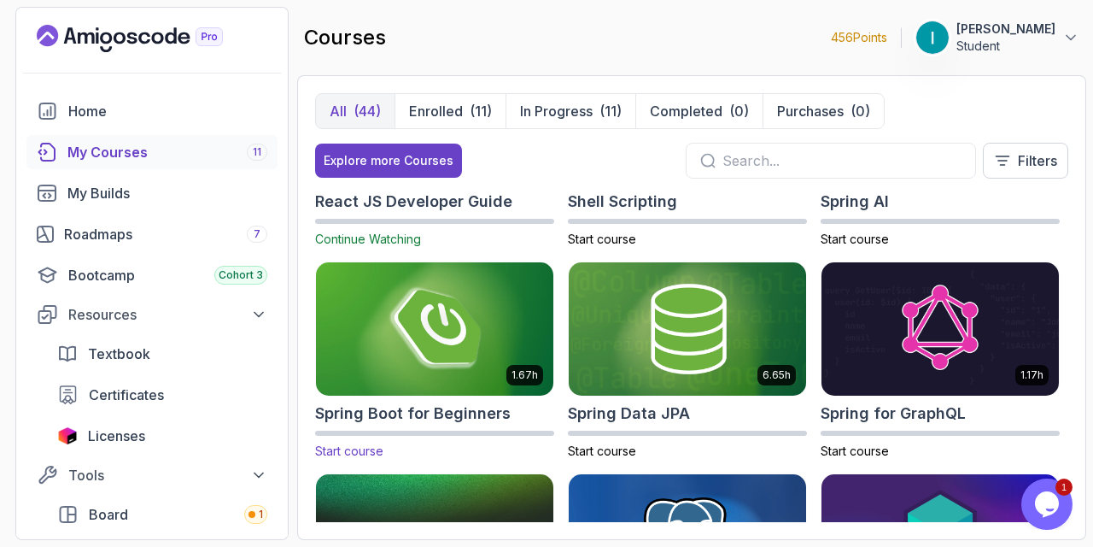
click at [440, 373] on img at bounding box center [434, 328] width 249 height 139
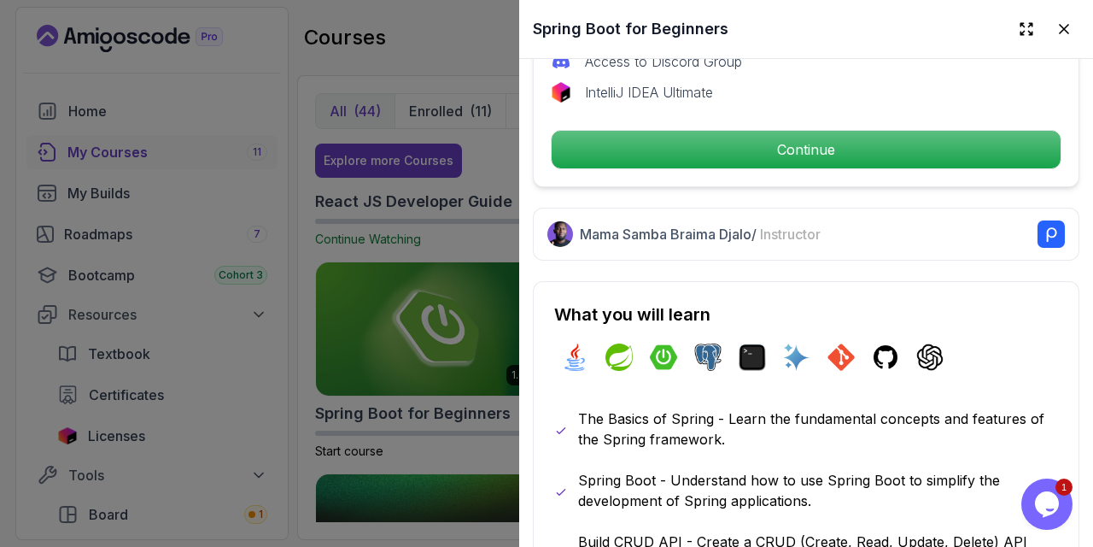
scroll to position [756, 0]
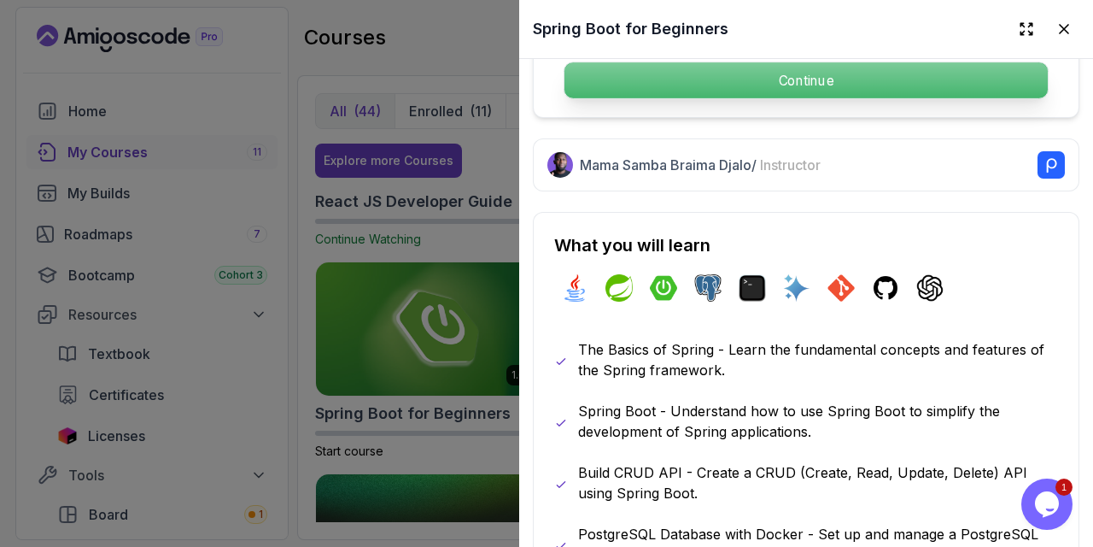
click at [765, 73] on p "Continue" at bounding box center [807, 80] width 484 height 36
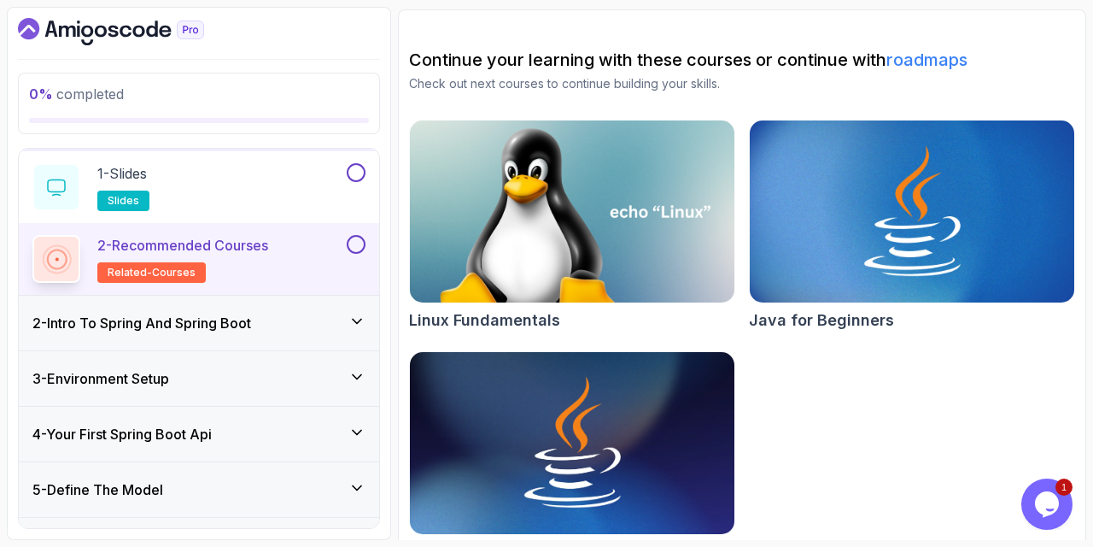
scroll to position [52, 0]
click at [255, 198] on div "1 - Slides slides" at bounding box center [187, 187] width 311 height 48
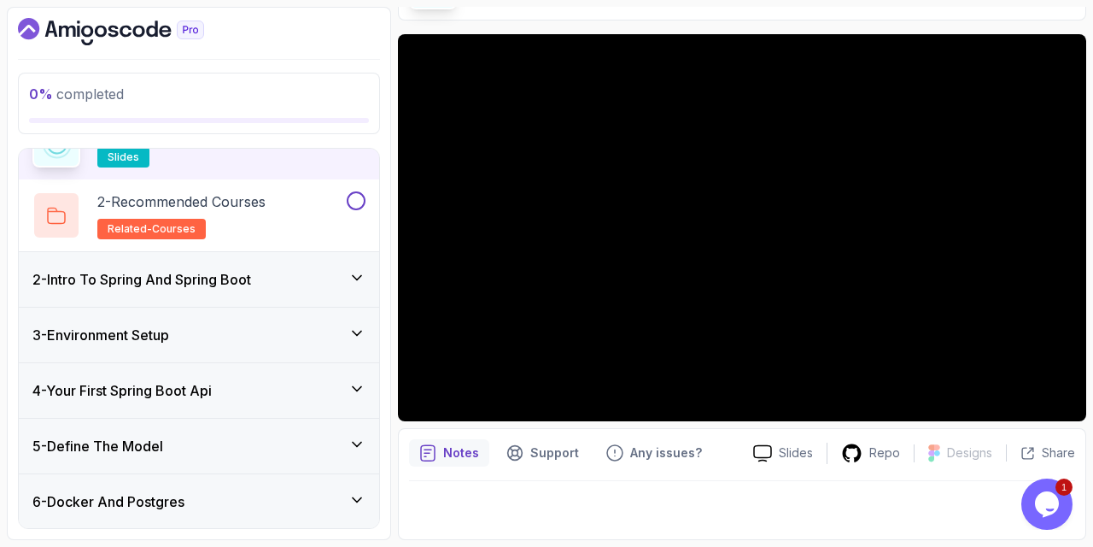
scroll to position [97, 0]
click at [153, 289] on div "2 - Intro To Spring And Spring Boot" at bounding box center [199, 278] width 360 height 55
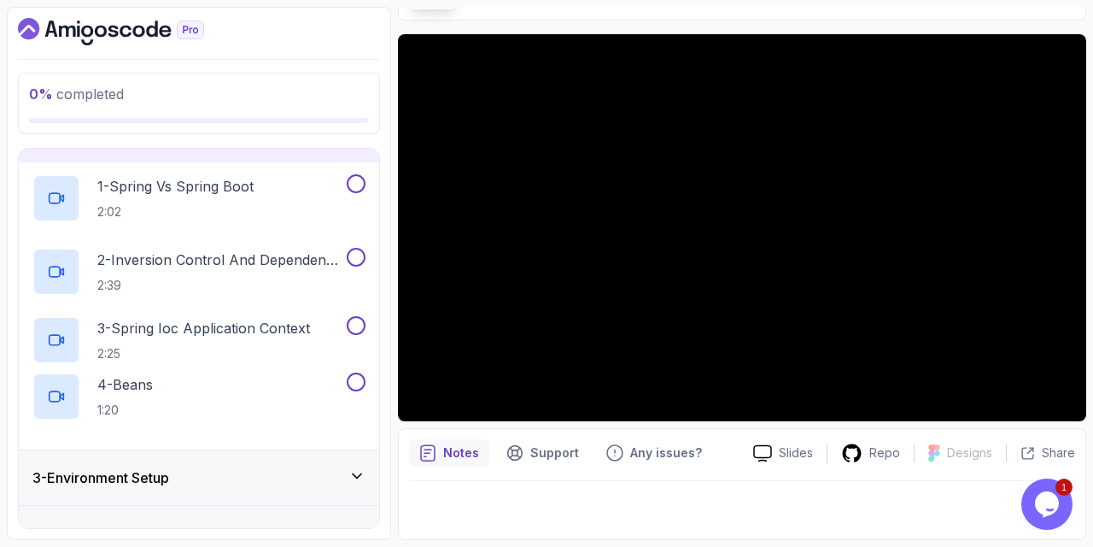
scroll to position [63, 0]
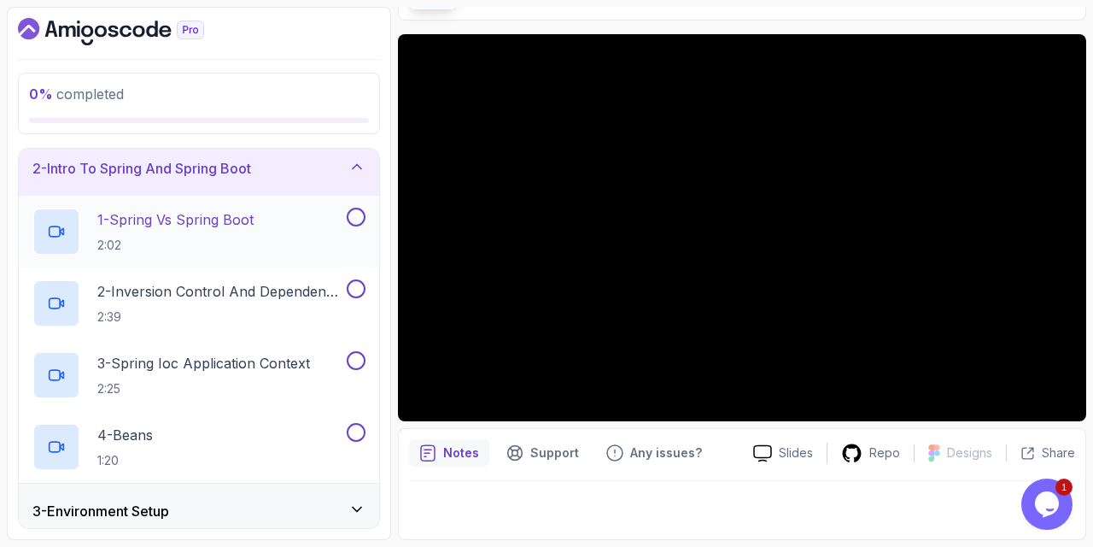
click at [216, 222] on p "1 - Spring Vs Spring Boot" at bounding box center [175, 219] width 156 height 21
